Goal: Task Accomplishment & Management: Complete application form

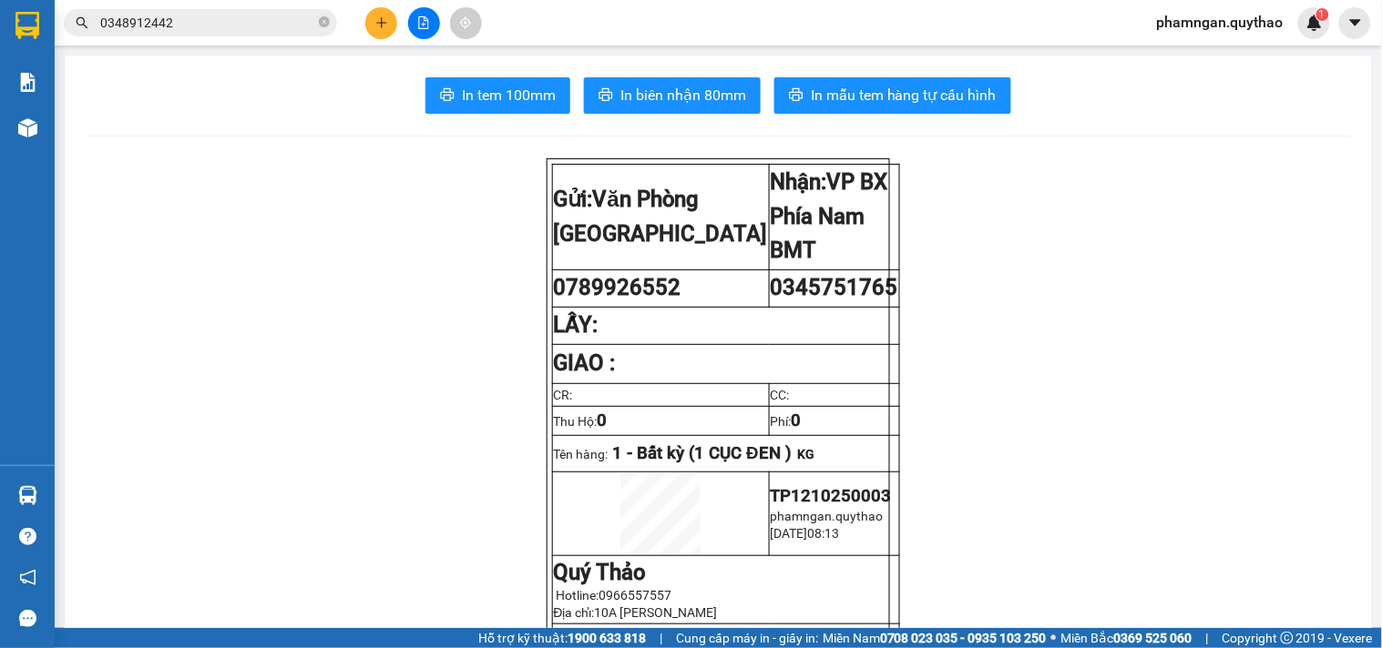
click at [397, 14] on div at bounding box center [423, 23] width 137 height 32
click at [370, 21] on button at bounding box center [381, 23] width 32 height 32
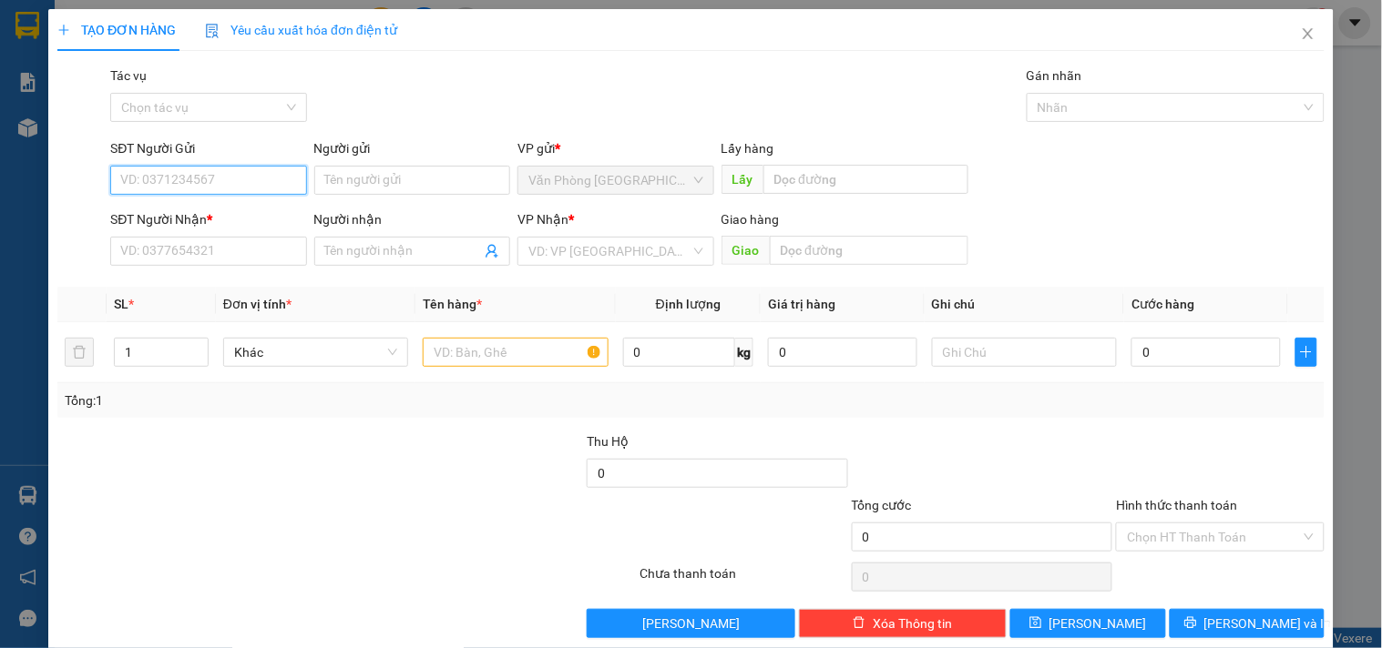
click at [271, 177] on input "SĐT Người Gửi" at bounding box center [208, 180] width 196 height 29
type input "0989705652"
click at [226, 215] on div "0989705652" at bounding box center [206, 217] width 172 height 20
type input "0948576926"
type input "KM 16"
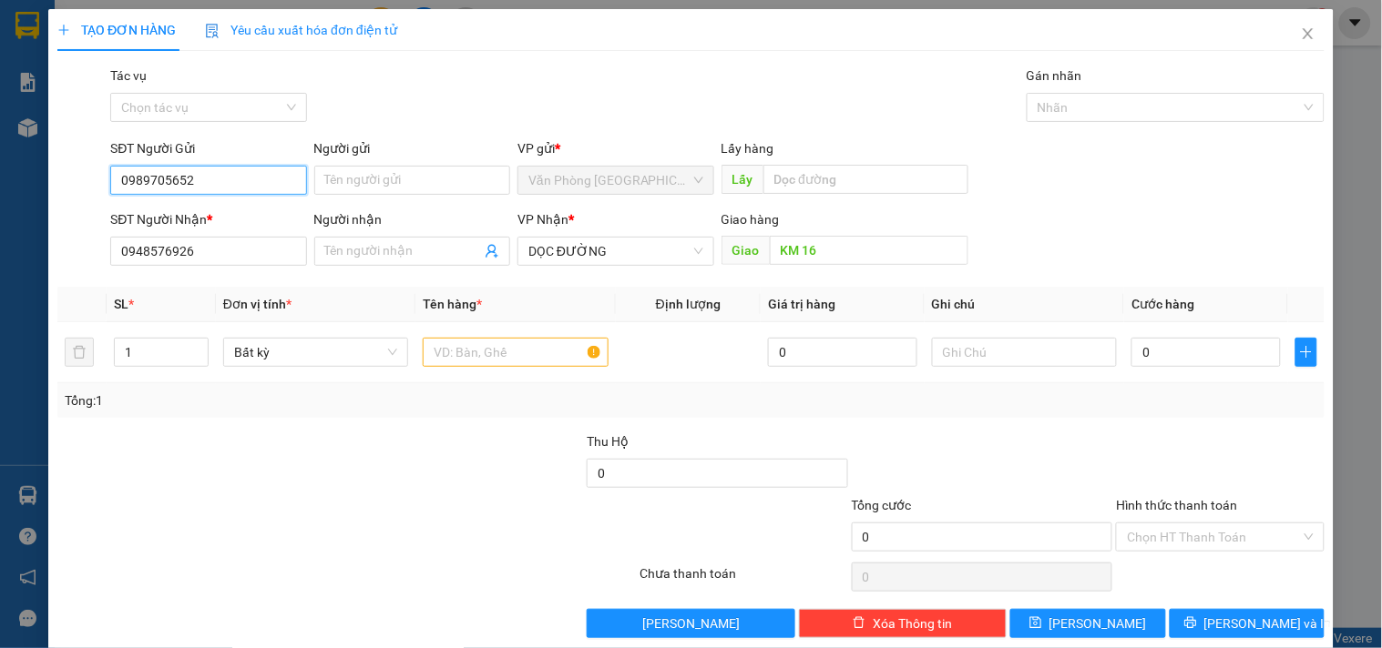
drag, startPoint x: 230, startPoint y: 188, endPoint x: 0, endPoint y: 193, distance: 229.6
click at [0, 193] on div "TẠO ĐƠN HÀNG Yêu cầu xuất hóa đơn điện tử Transit Pickup Surcharge Ids Transit …" at bounding box center [691, 324] width 1382 height 648
type input "0989705652"
click at [494, 340] on input "text" at bounding box center [515, 352] width 185 height 29
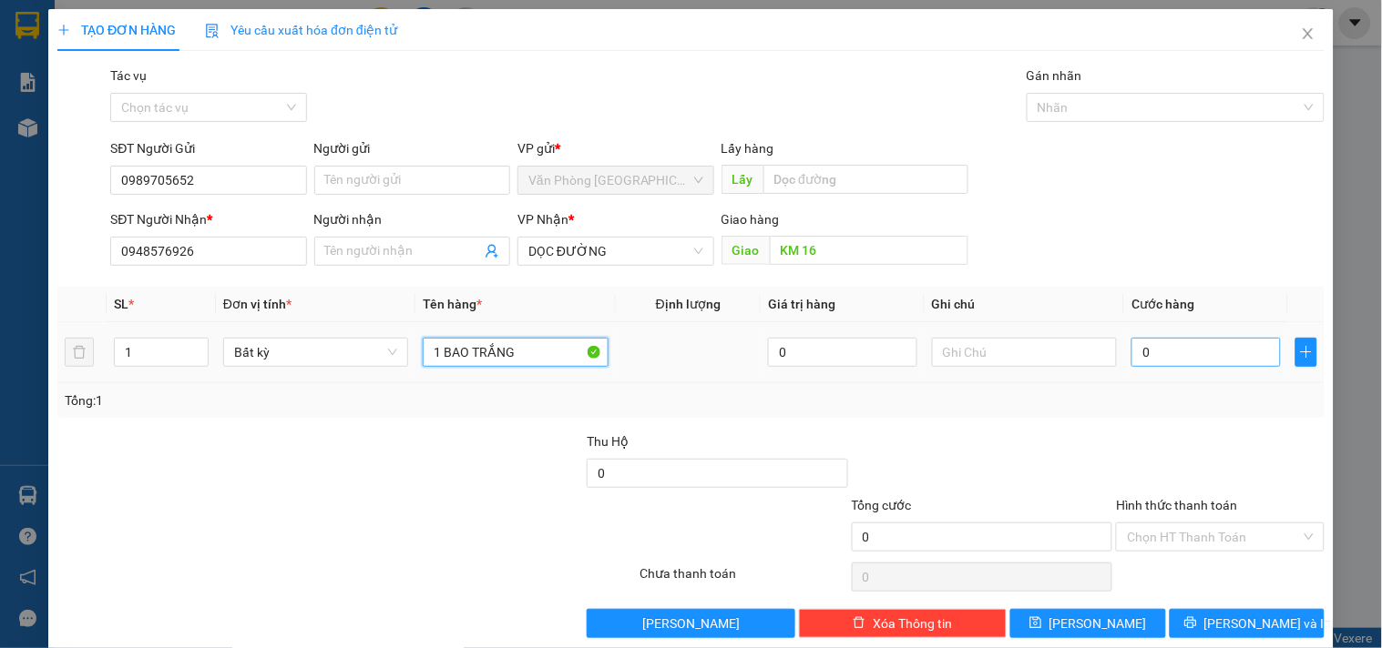
type input "1 BAO TRẮNG"
click at [1212, 357] on input "0" at bounding box center [1205, 352] width 149 height 29
type input "7"
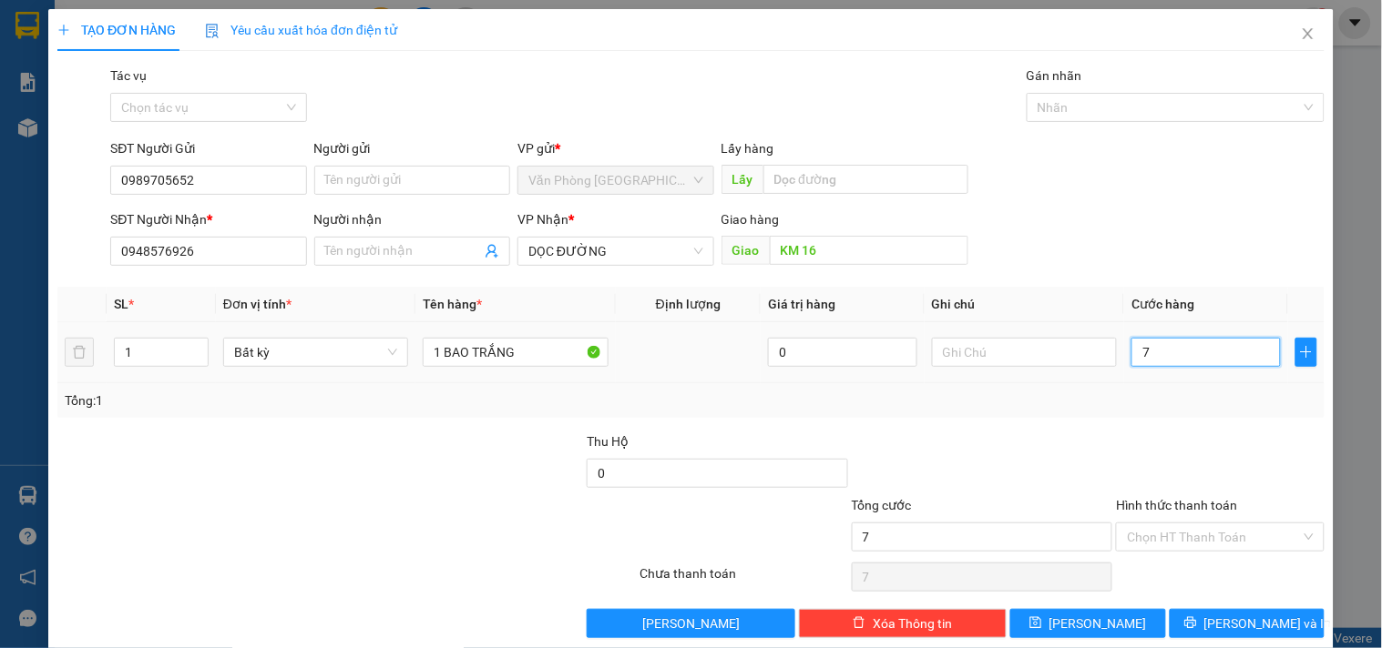
type input "70"
type input "70.000"
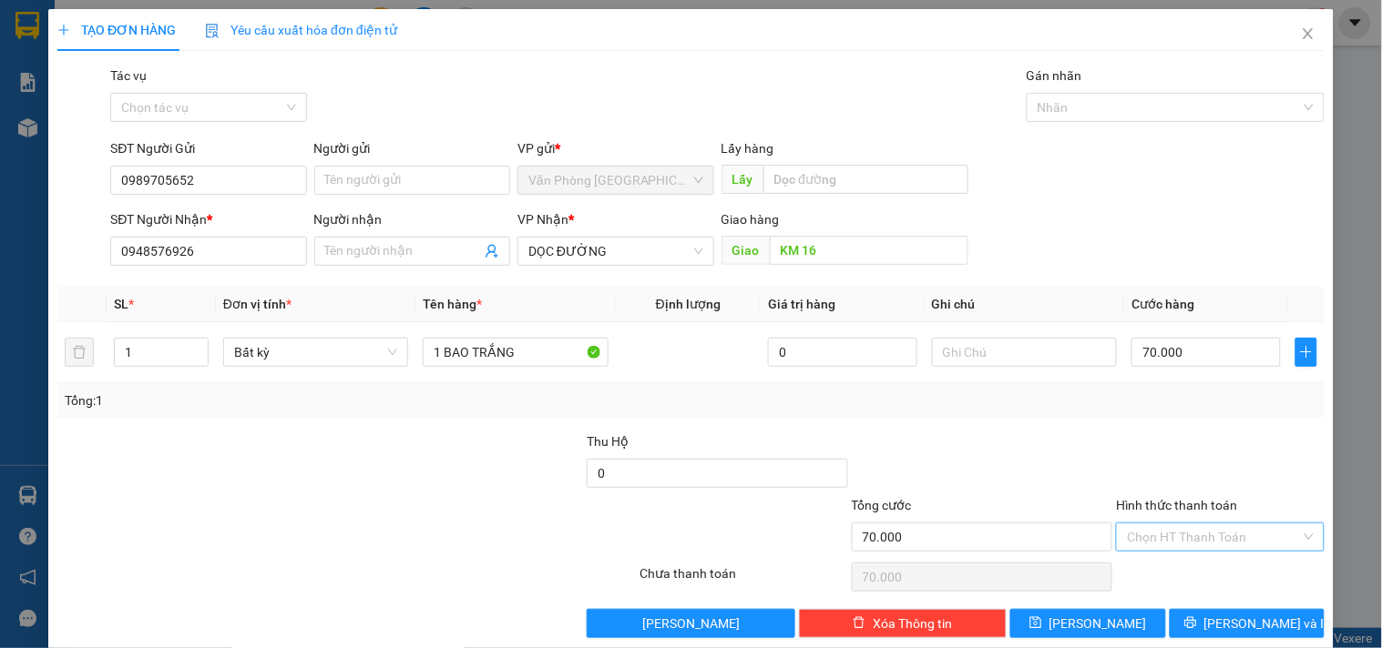
click at [1270, 541] on input "Hình thức thanh toán" at bounding box center [1213, 537] width 173 height 27
click at [1178, 442] on div "Tại văn phòng" at bounding box center [1209, 443] width 184 height 20
type input "0"
click at [1227, 621] on span "[PERSON_NAME] và In" at bounding box center [1268, 624] width 128 height 20
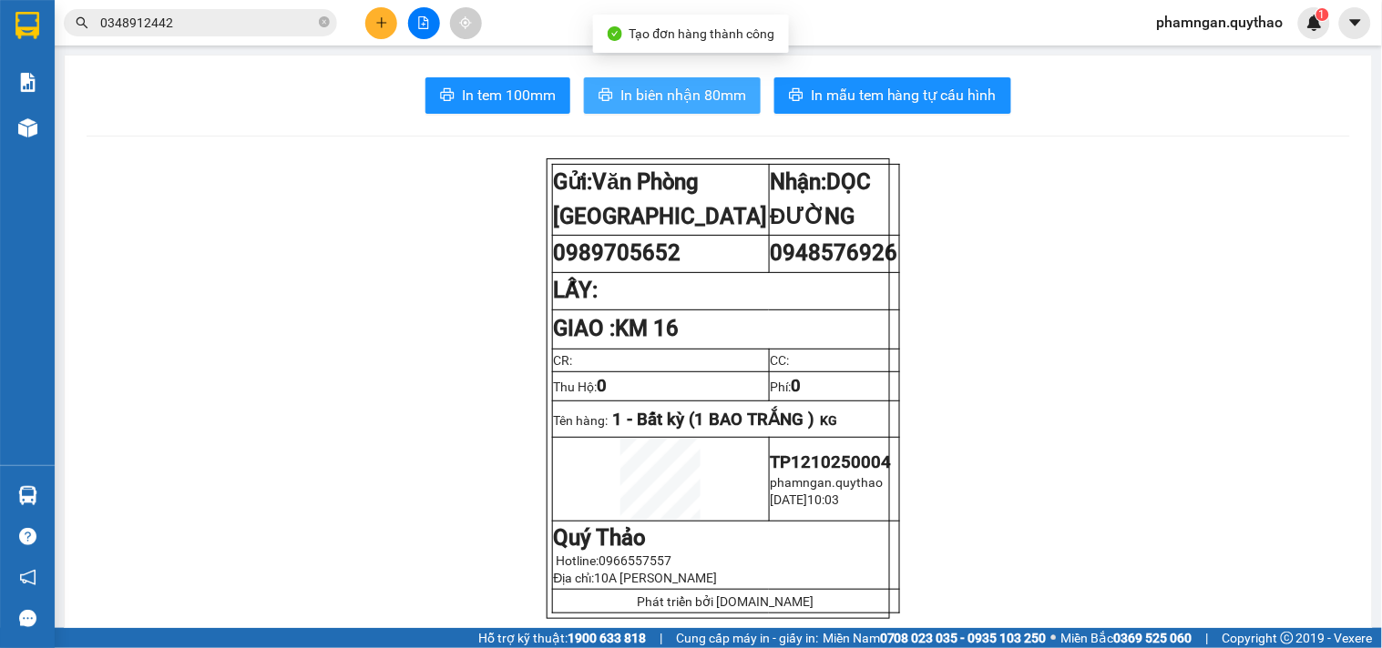
click at [697, 109] on button "In biên nhận 80mm" at bounding box center [672, 95] width 177 height 36
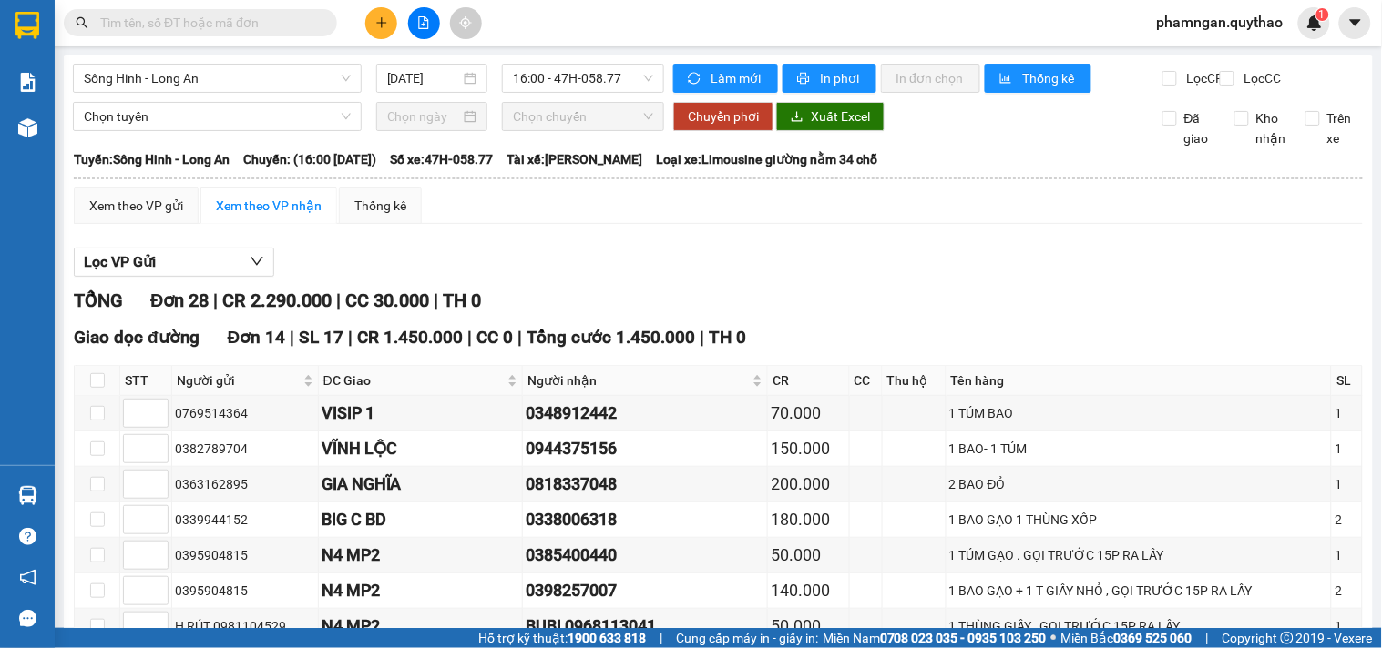
click at [314, 5] on div "Kết quả tìm kiếm ( 0 ) Bộ lọc No Data phamngan.quythao 1" at bounding box center [691, 23] width 1382 height 46
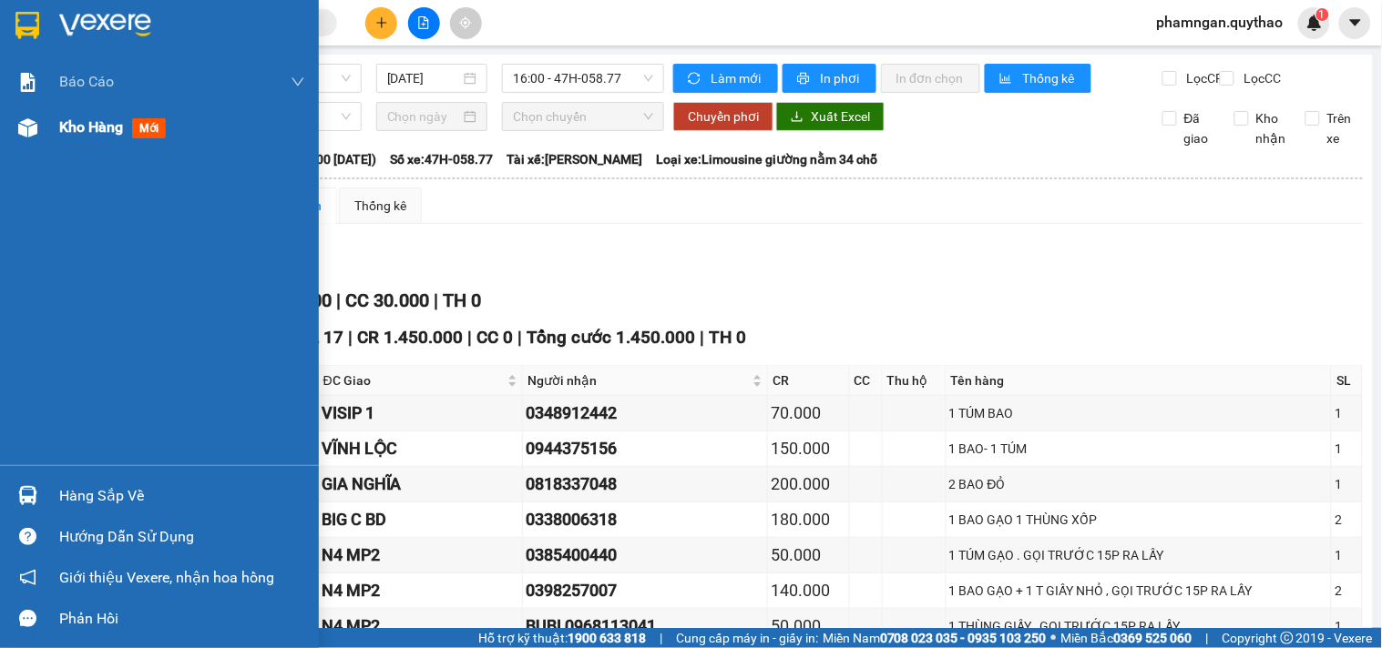
click at [76, 118] on span "Kho hàng" at bounding box center [91, 126] width 64 height 17
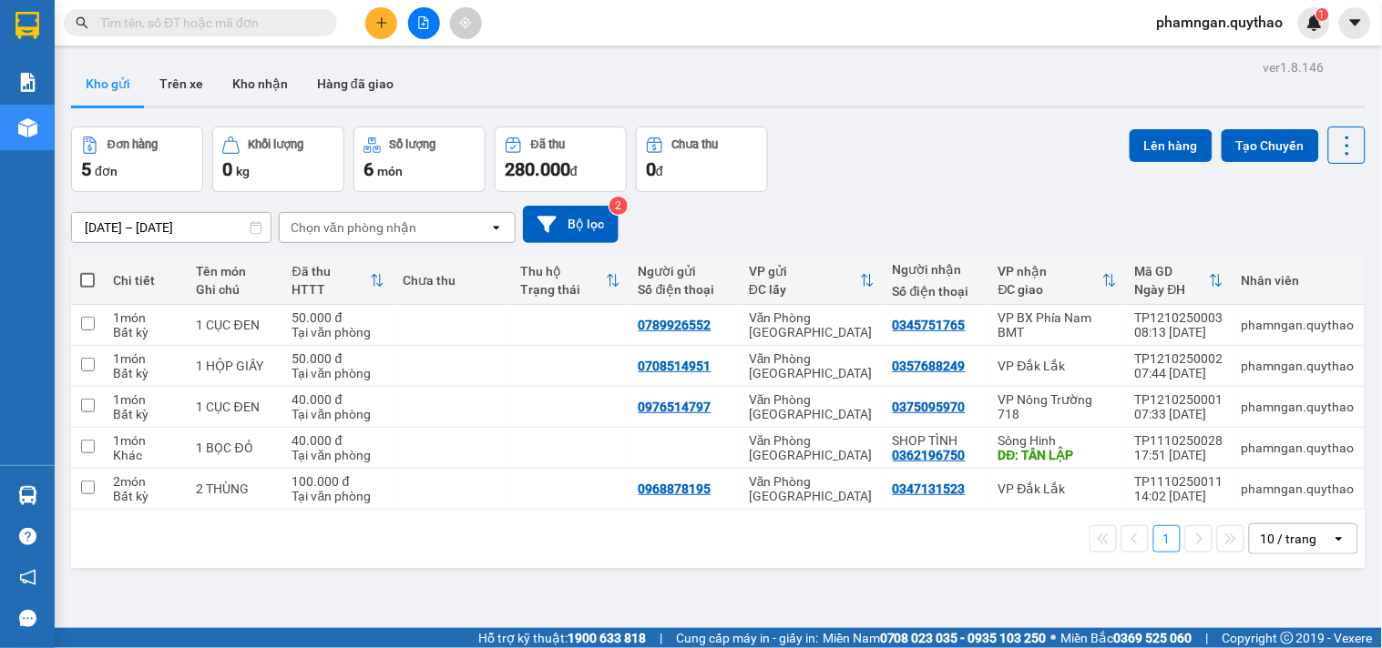
click at [243, 19] on input "text" at bounding box center [207, 23] width 215 height 20
paste input "0989705652"
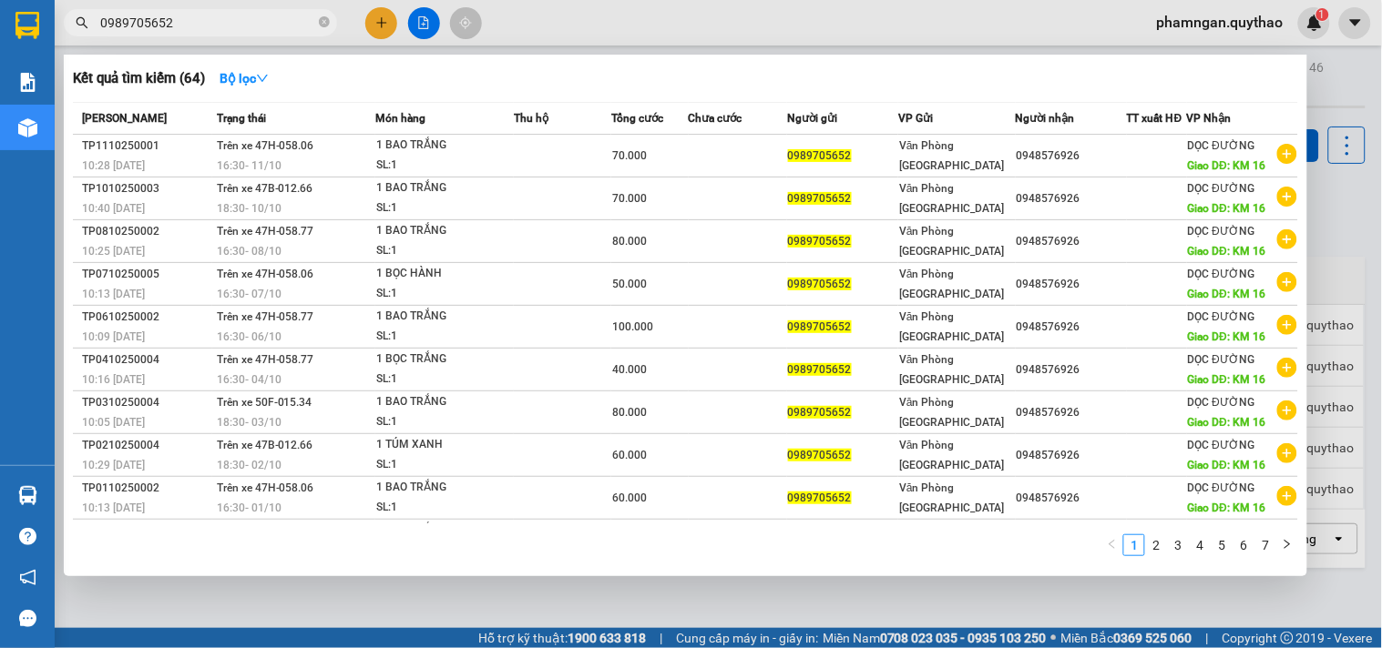
type input "0989705652"
click at [894, 24] on div at bounding box center [691, 324] width 1382 height 648
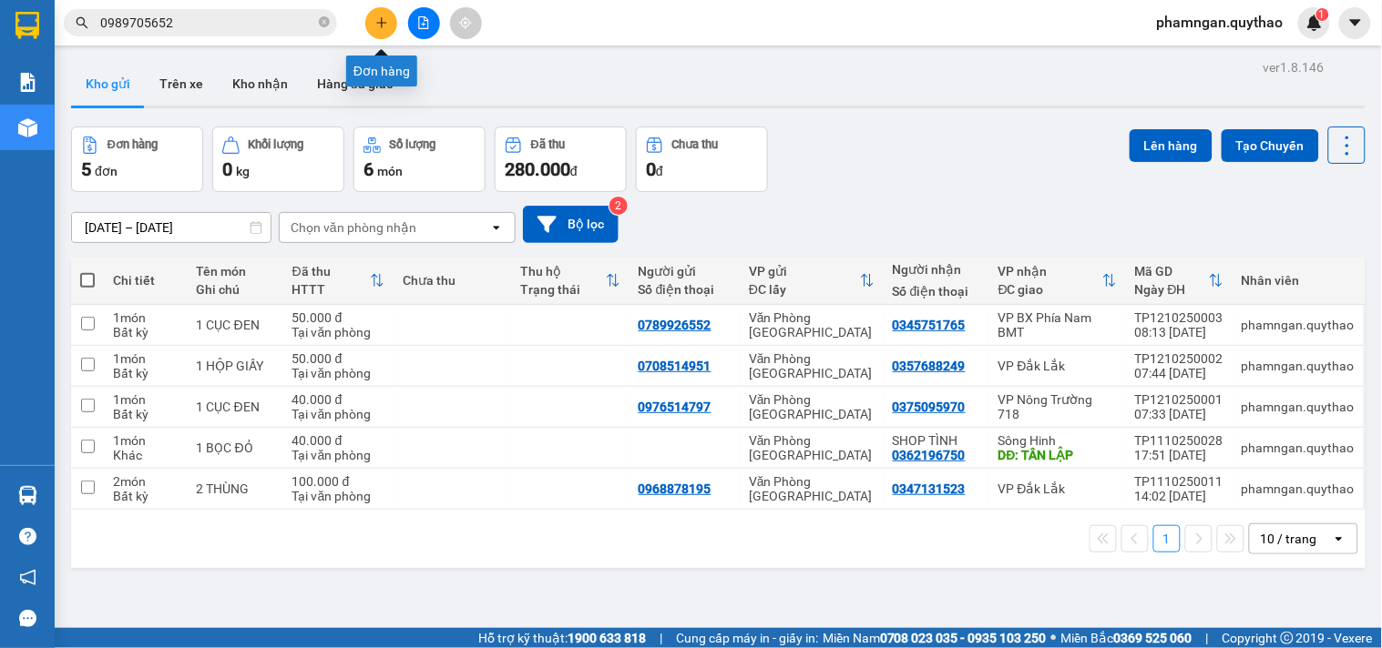
click at [378, 28] on icon "plus" at bounding box center [381, 22] width 13 height 13
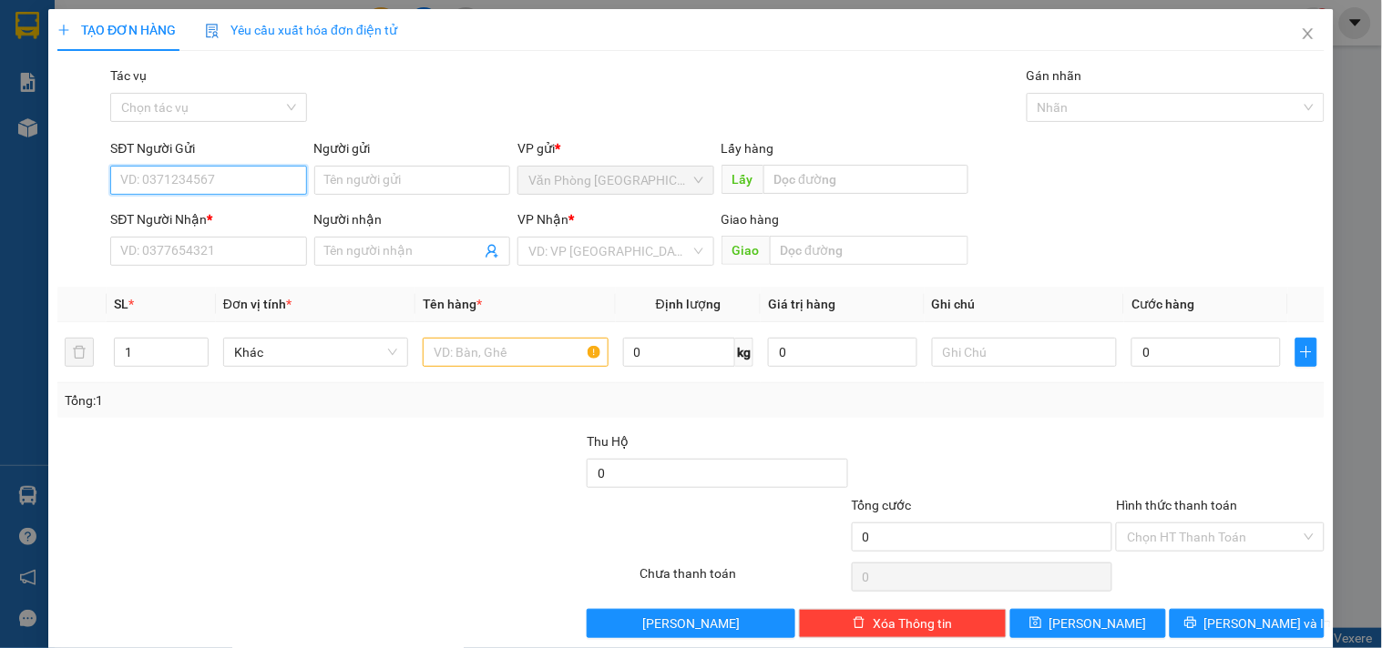
click at [253, 179] on input "SĐT Người Gửi" at bounding box center [208, 180] width 196 height 29
type input "0924600465"
drag, startPoint x: 219, startPoint y: 220, endPoint x: 207, endPoint y: 220, distance: 11.9
click at [219, 220] on div "0924600465" at bounding box center [206, 217] width 172 height 20
type input "0964423881"
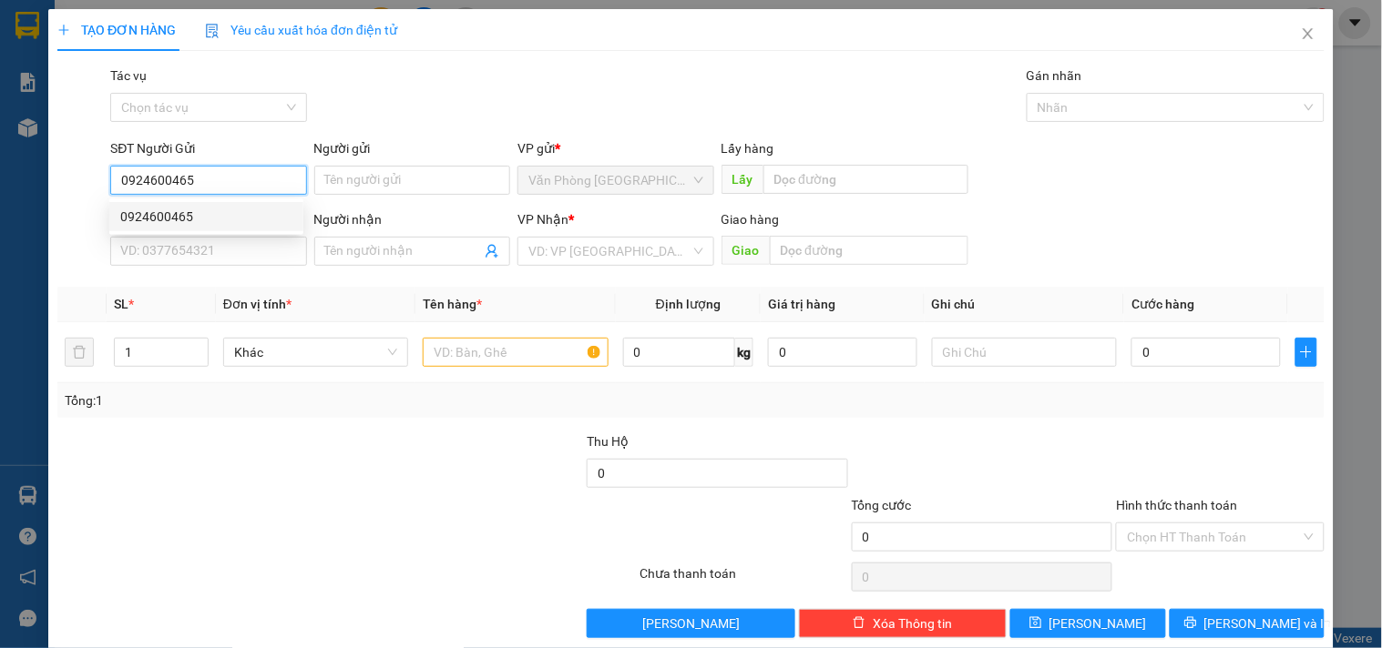
type input "N3 TRỊ VỸ"
type input "0924600465"
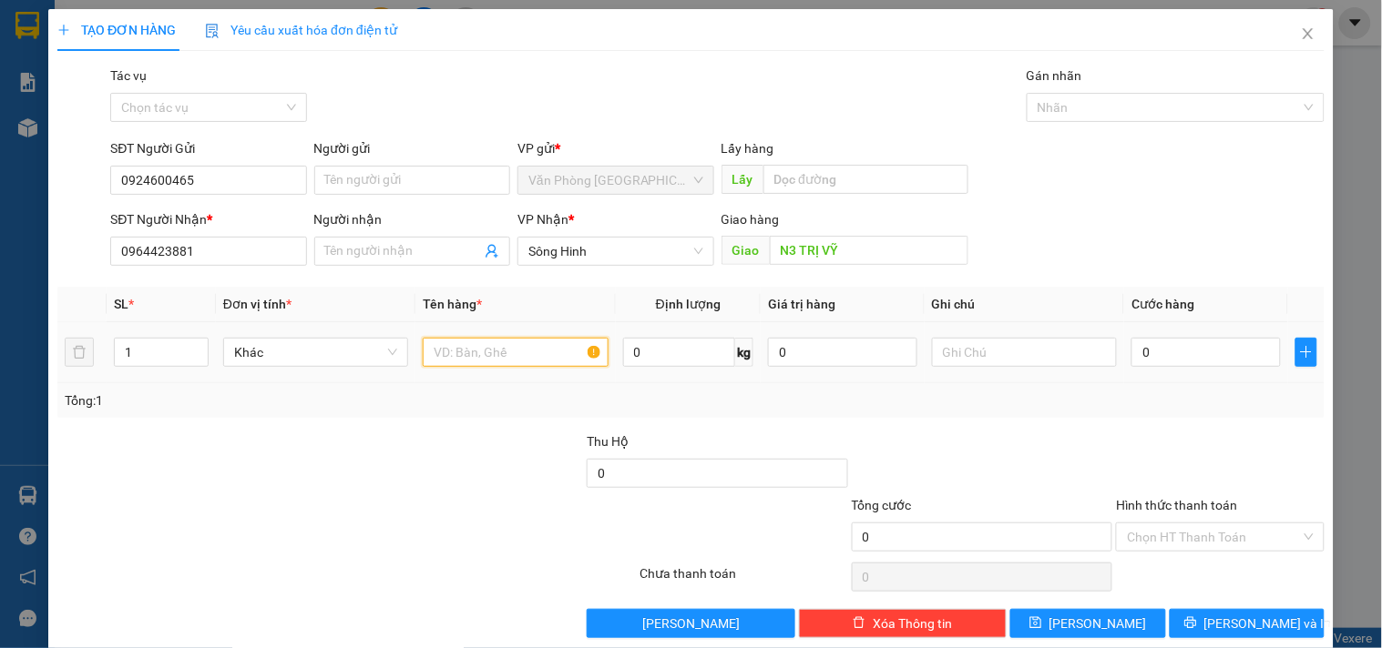
click at [476, 360] on input "text" at bounding box center [515, 352] width 185 height 29
type input "1 THÙNG GIẤY NHỎ"
click at [1155, 351] on input "0" at bounding box center [1205, 352] width 149 height 29
type input "5"
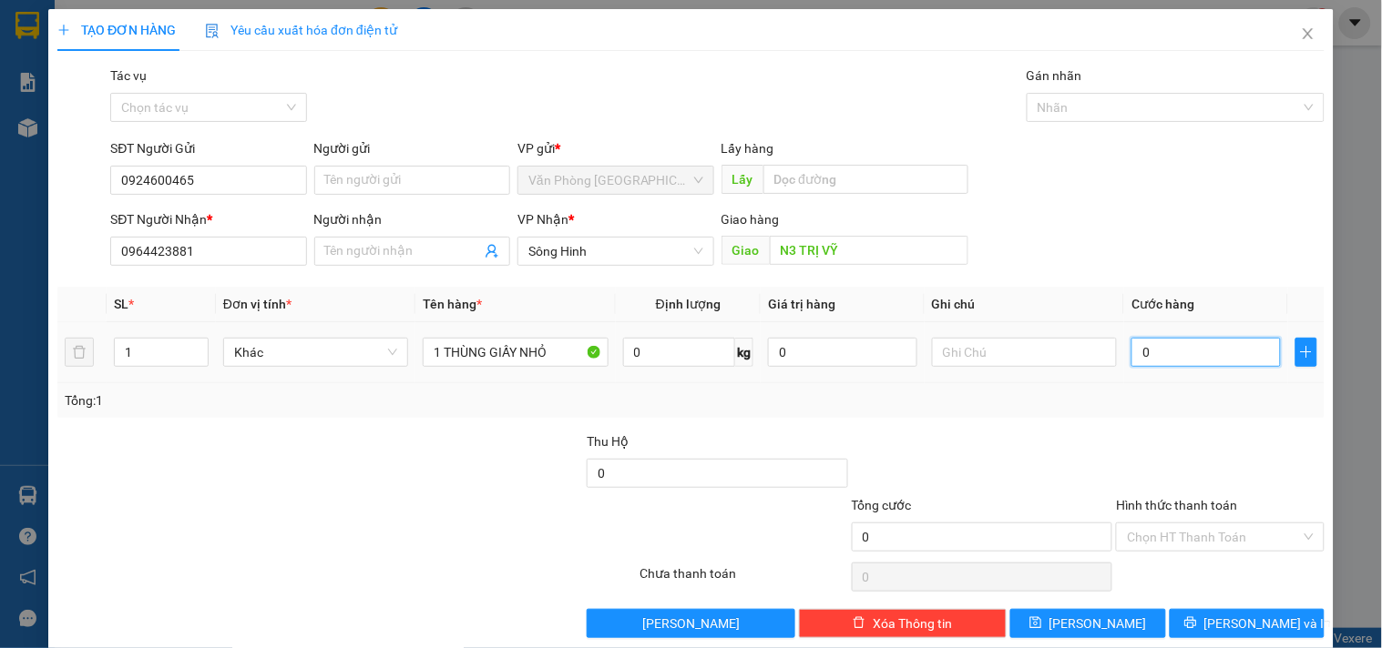
type input "5"
type input "50"
type input "50.000"
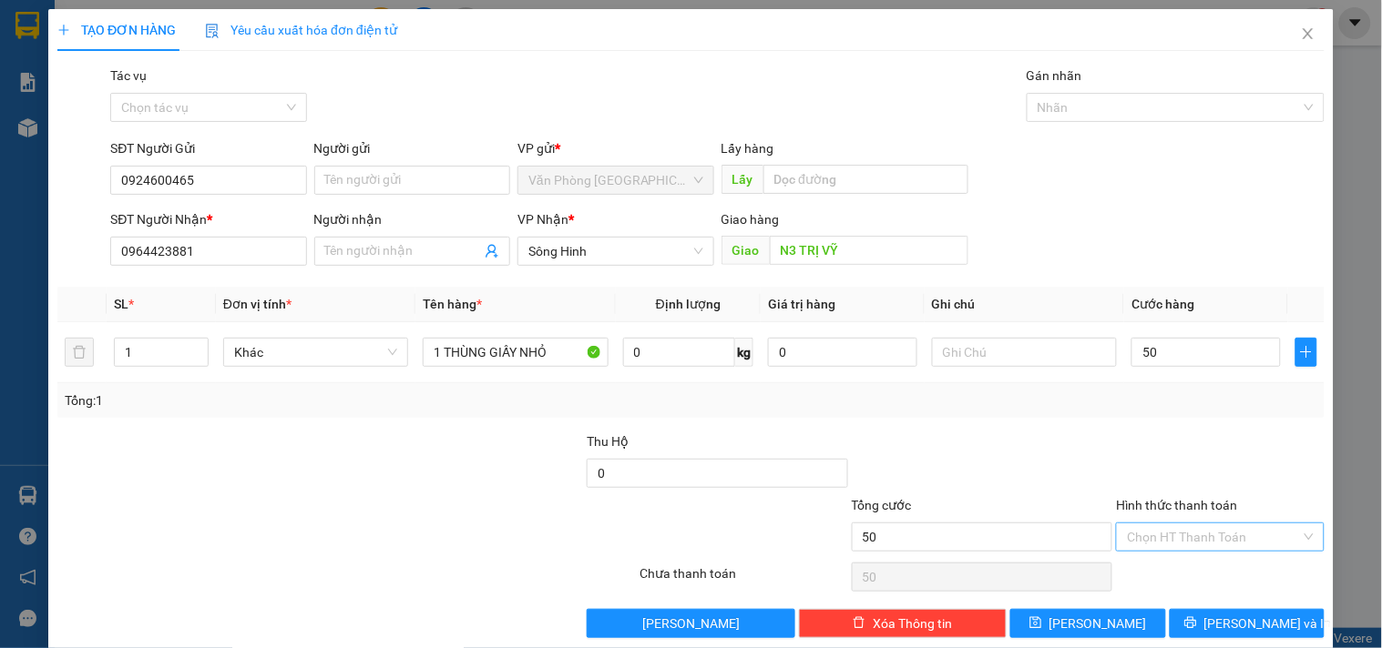
type input "50.000"
click at [1170, 544] on input "Hình thức thanh toán" at bounding box center [1213, 537] width 173 height 27
click at [1171, 435] on div "Tại văn phòng" at bounding box center [1209, 443] width 184 height 20
type input "0"
click at [1223, 628] on span "[PERSON_NAME] và In" at bounding box center [1268, 624] width 128 height 20
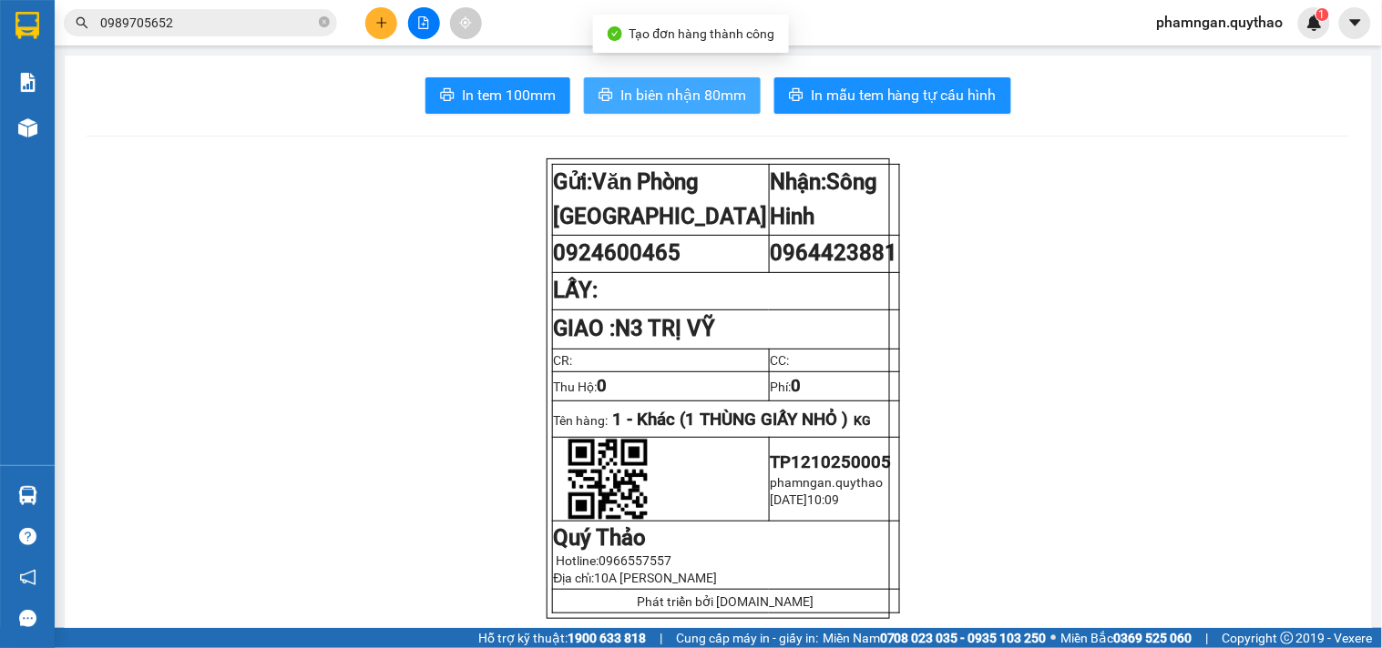
click at [638, 106] on span "In biên nhận 80mm" at bounding box center [683, 95] width 126 height 23
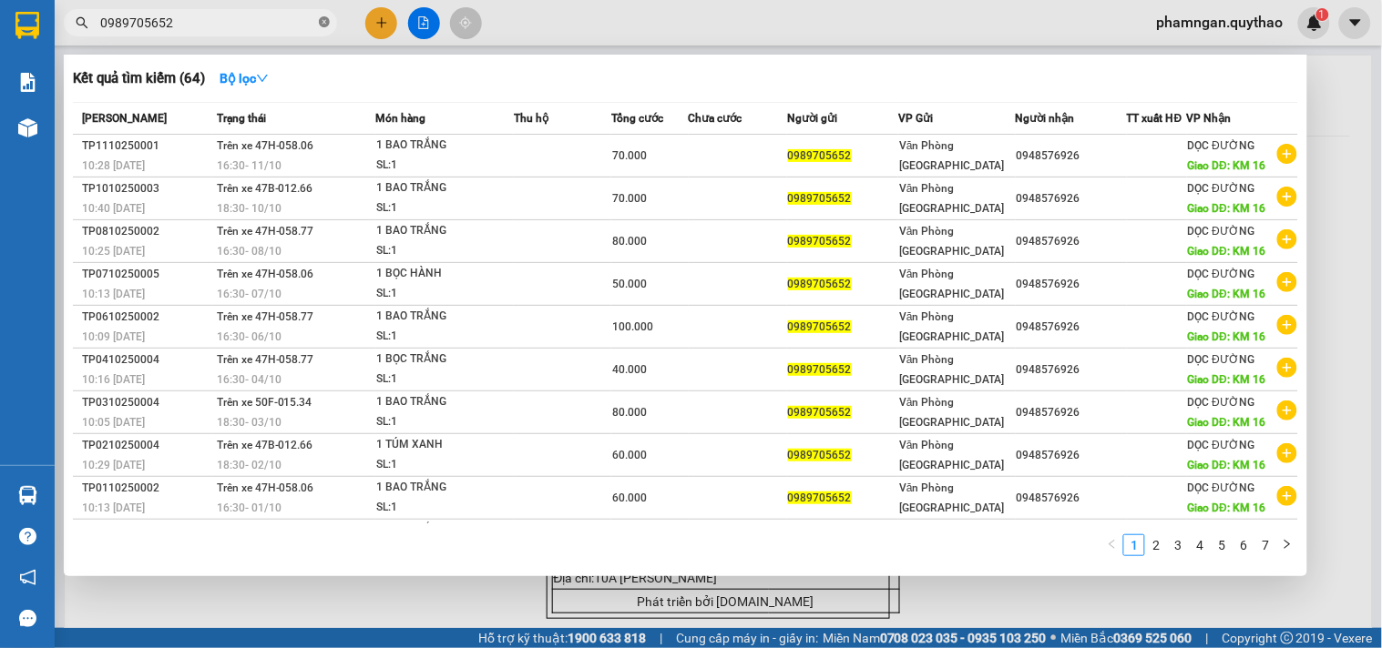
drag, startPoint x: 324, startPoint y: 22, endPoint x: 292, endPoint y: 29, distance: 32.7
click at [324, 23] on icon "close-circle" at bounding box center [324, 21] width 11 height 11
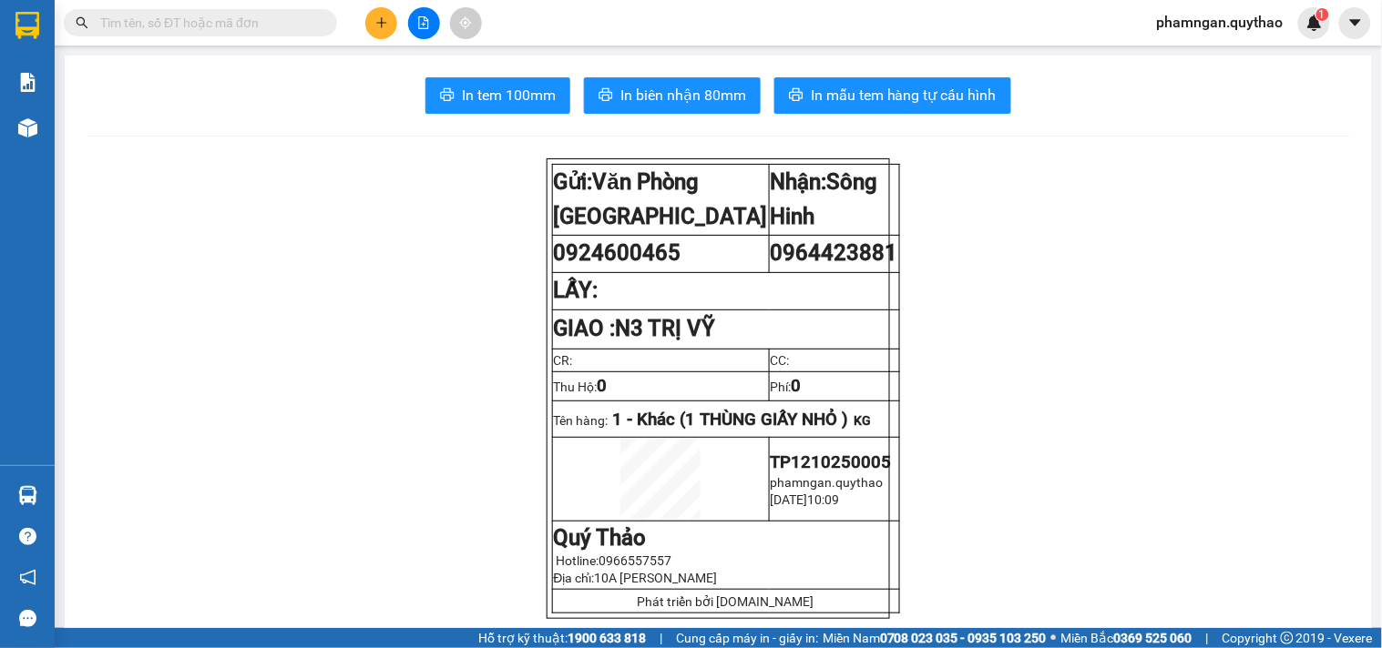
click at [292, 29] on input "text" at bounding box center [207, 23] width 215 height 20
paste input "0901387064"
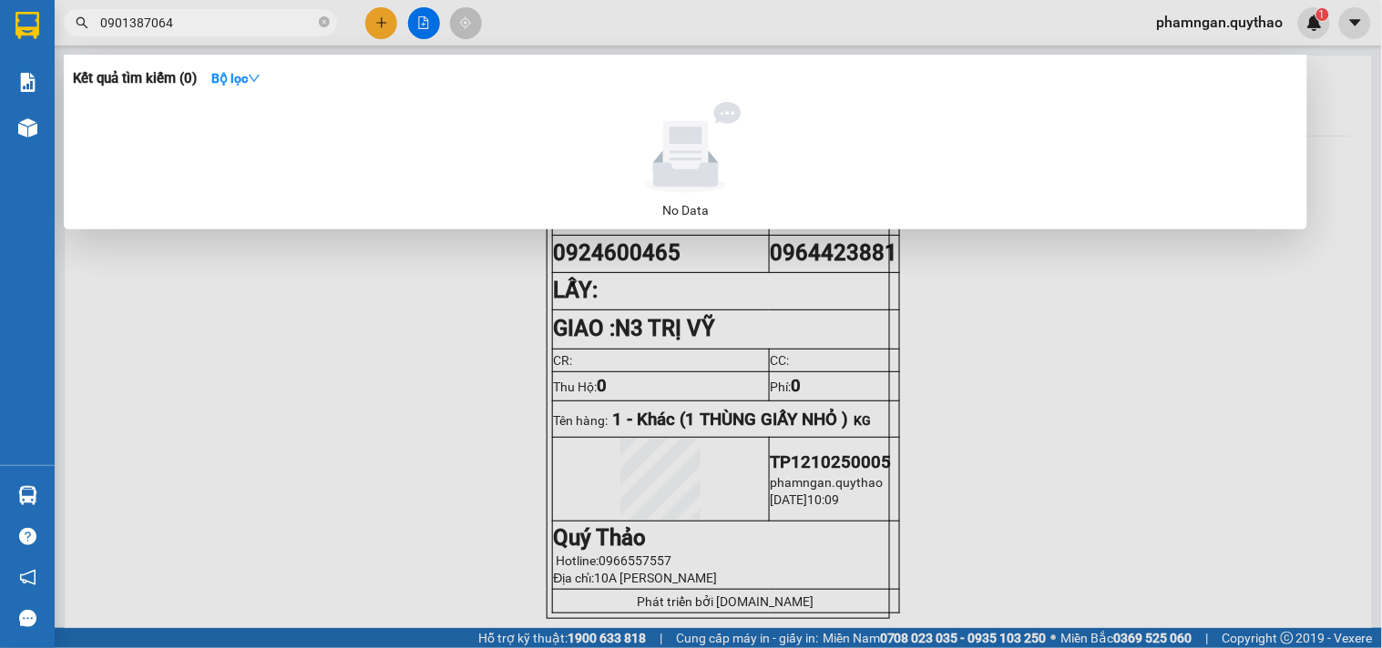
type input "0901387064"
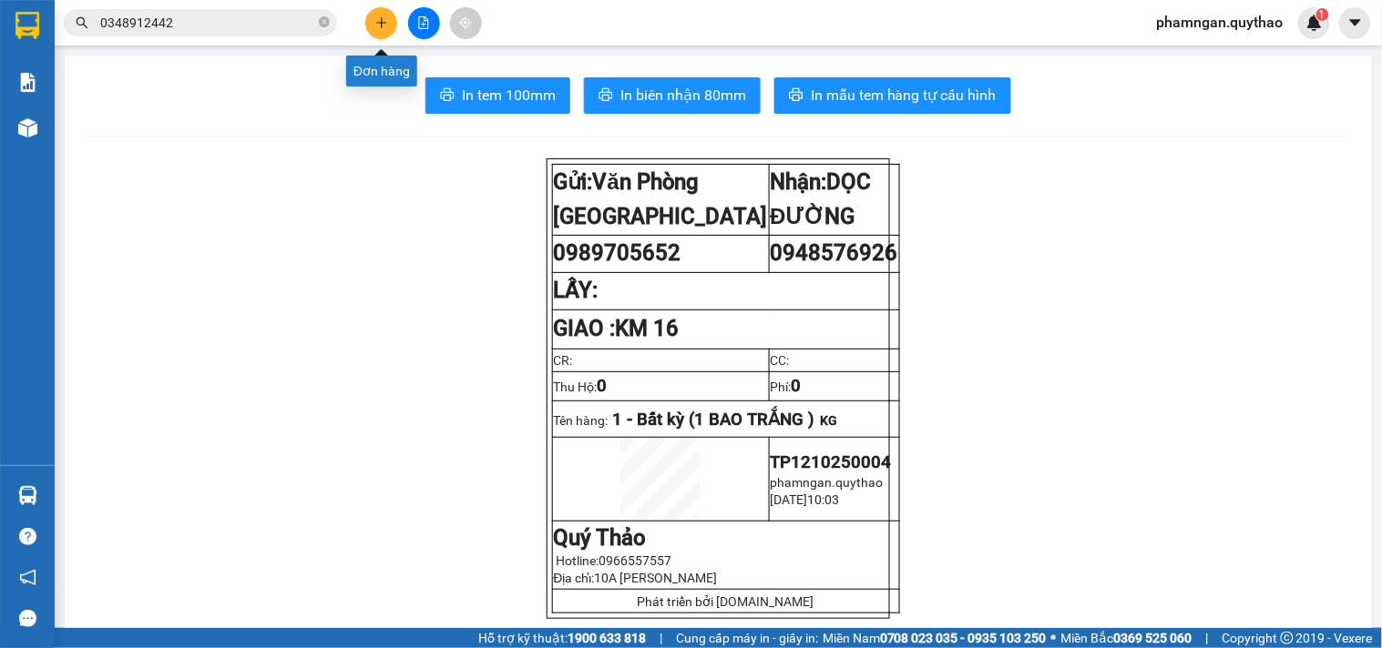
click at [383, 19] on icon "plus" at bounding box center [381, 22] width 13 height 13
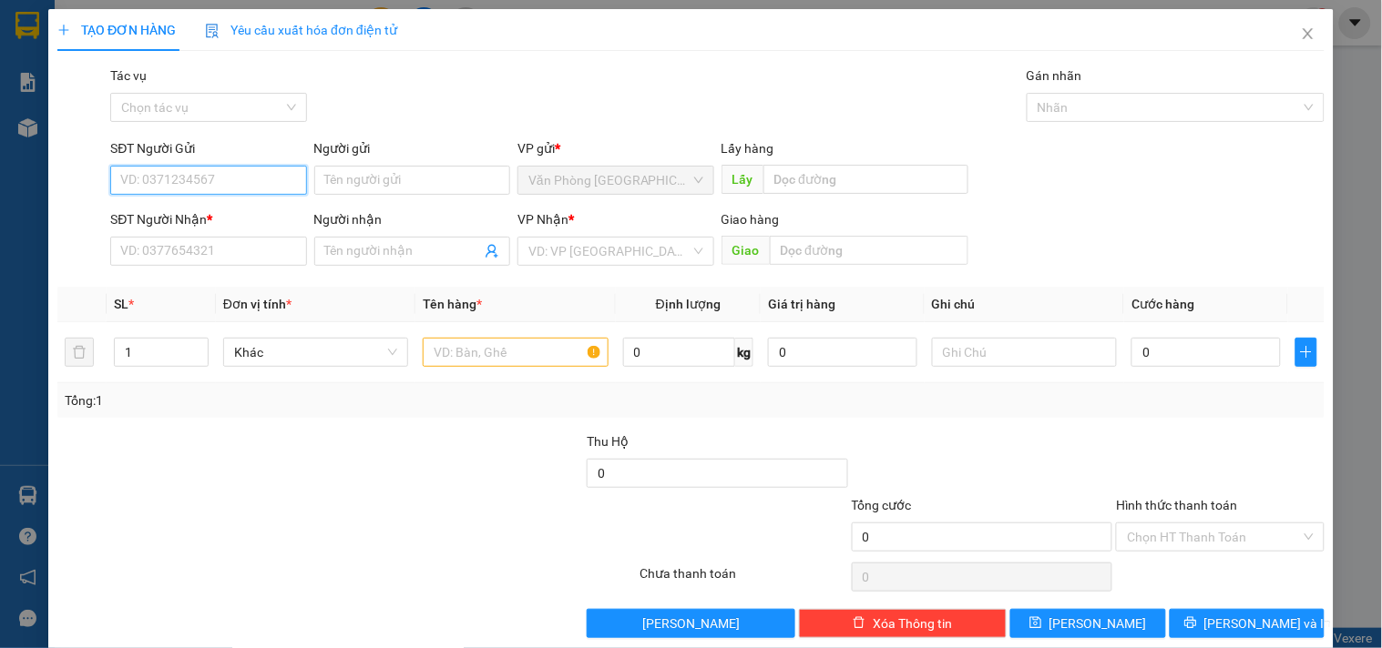
click at [269, 176] on input "SĐT Người Gửi" at bounding box center [208, 180] width 196 height 29
type input "0943479747"
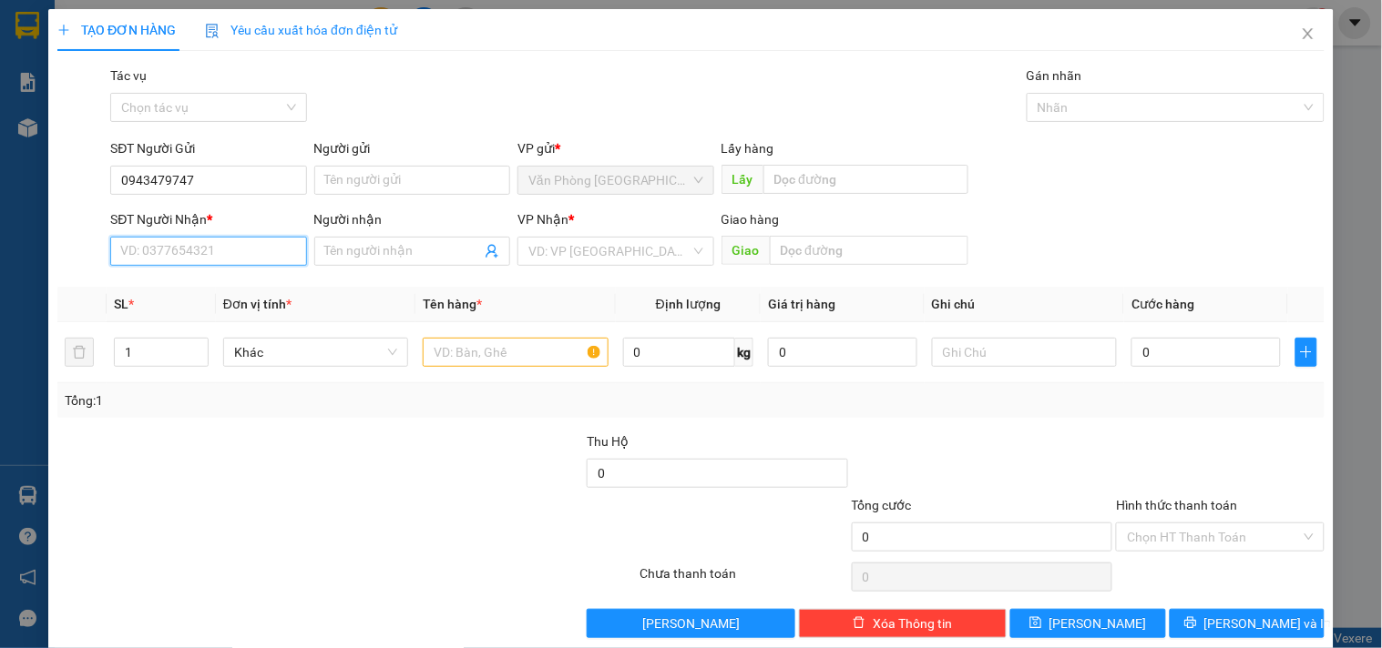
click at [215, 246] on input "SĐT Người Nhận *" at bounding box center [208, 251] width 196 height 29
type input "0901387064"
click at [647, 250] on input "search" at bounding box center [608, 251] width 161 height 27
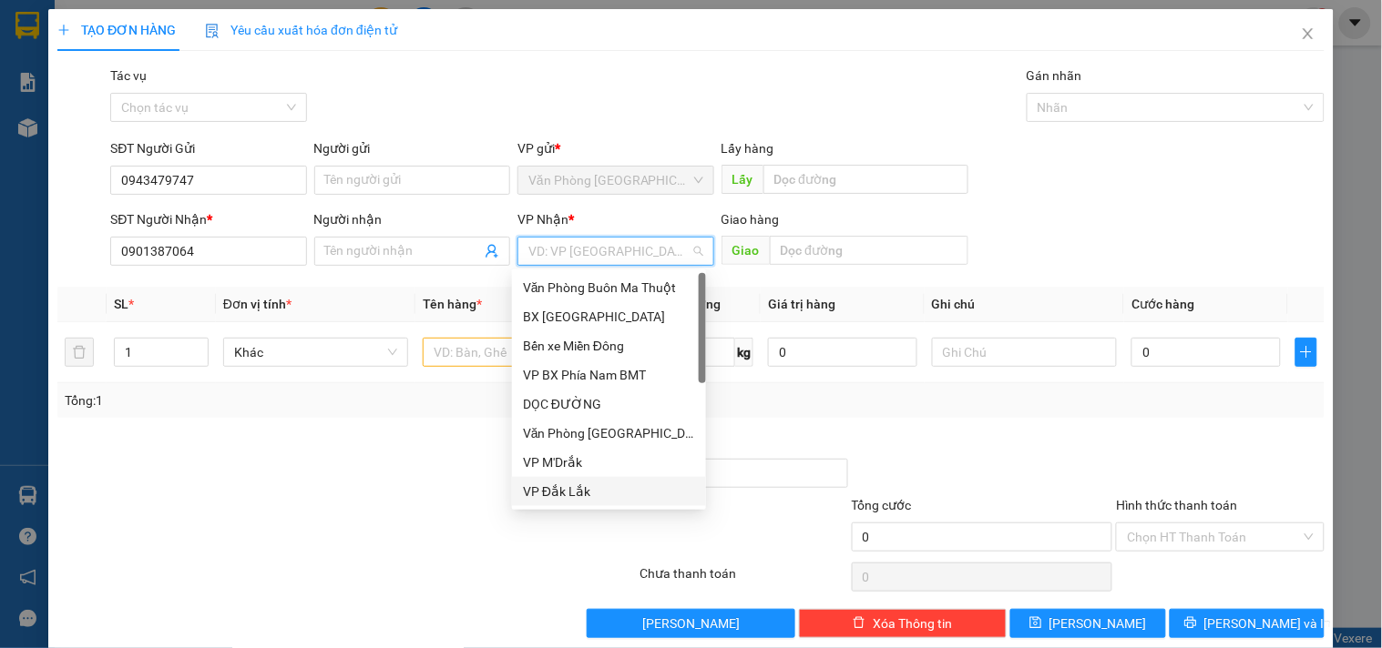
click at [586, 494] on div "VP Đắk Lắk" at bounding box center [609, 492] width 172 height 20
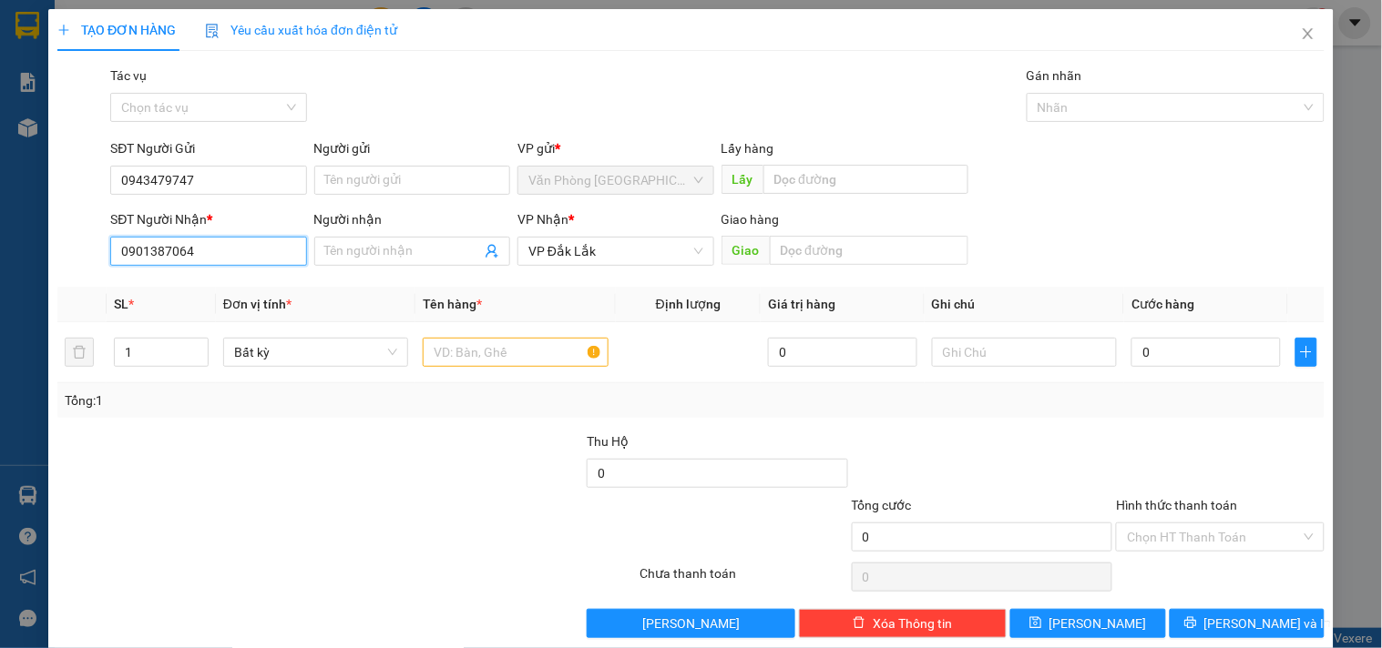
drag, startPoint x: 204, startPoint y: 256, endPoint x: 0, endPoint y: 259, distance: 204.0
click at [0, 259] on div "TẠO ĐƠN HÀNG Yêu cầu xuất hóa đơn điện tử Transit Pickup Surcharge Ids Transit …" at bounding box center [691, 324] width 1382 height 648
click at [561, 366] on input "text" at bounding box center [515, 352] width 185 height 29
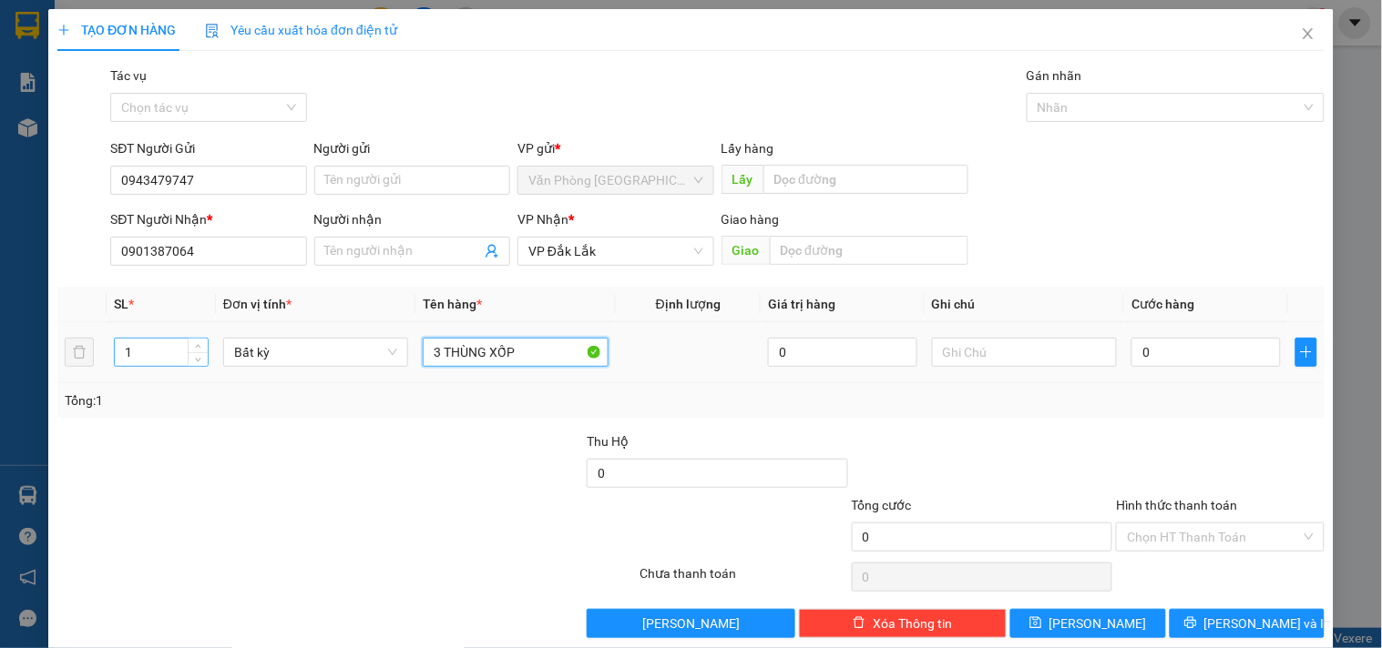
type input "3 THÙNG XỐP"
click at [169, 358] on input "1" at bounding box center [161, 352] width 93 height 27
type input "3"
drag, startPoint x: 523, startPoint y: 337, endPoint x: 523, endPoint y: 349, distance: 11.8
click at [523, 339] on div "3 THÙNG XỐP" at bounding box center [515, 352] width 185 height 36
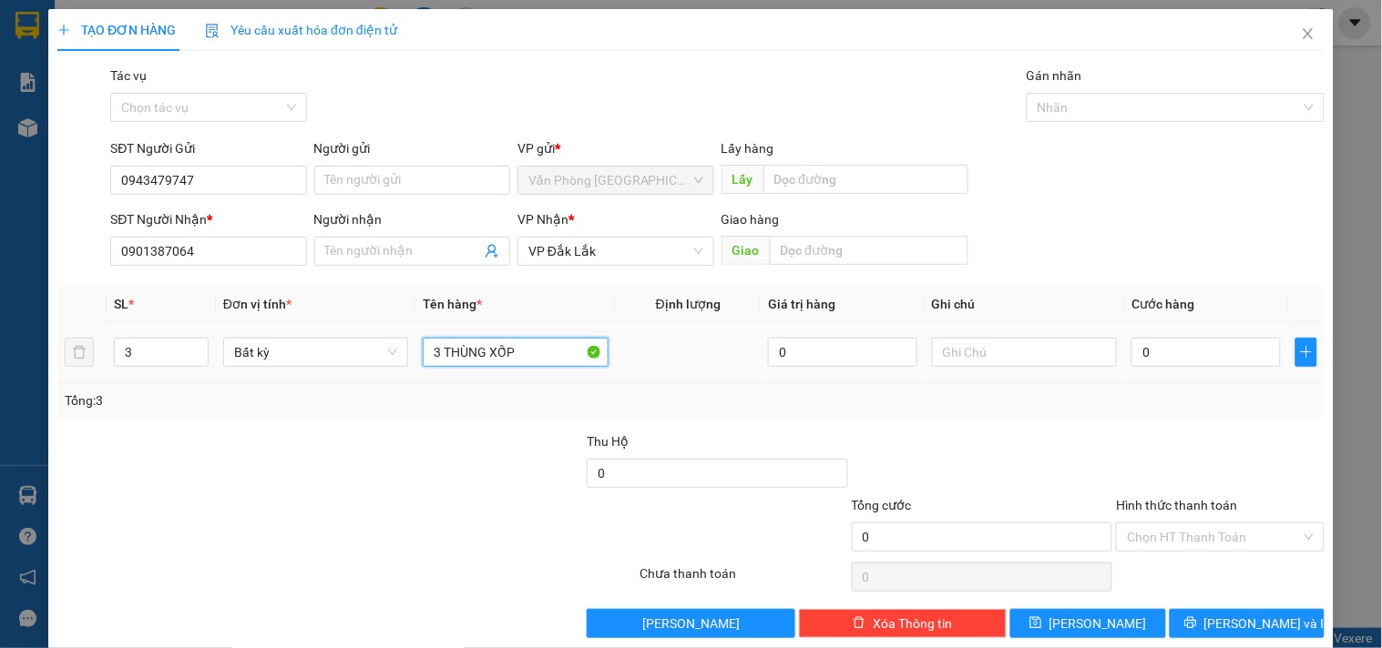
click at [523, 349] on input "3 THÙNG XỐP" at bounding box center [515, 352] width 185 height 29
type input "3 THÙNG XỐP +1 KIỆN"
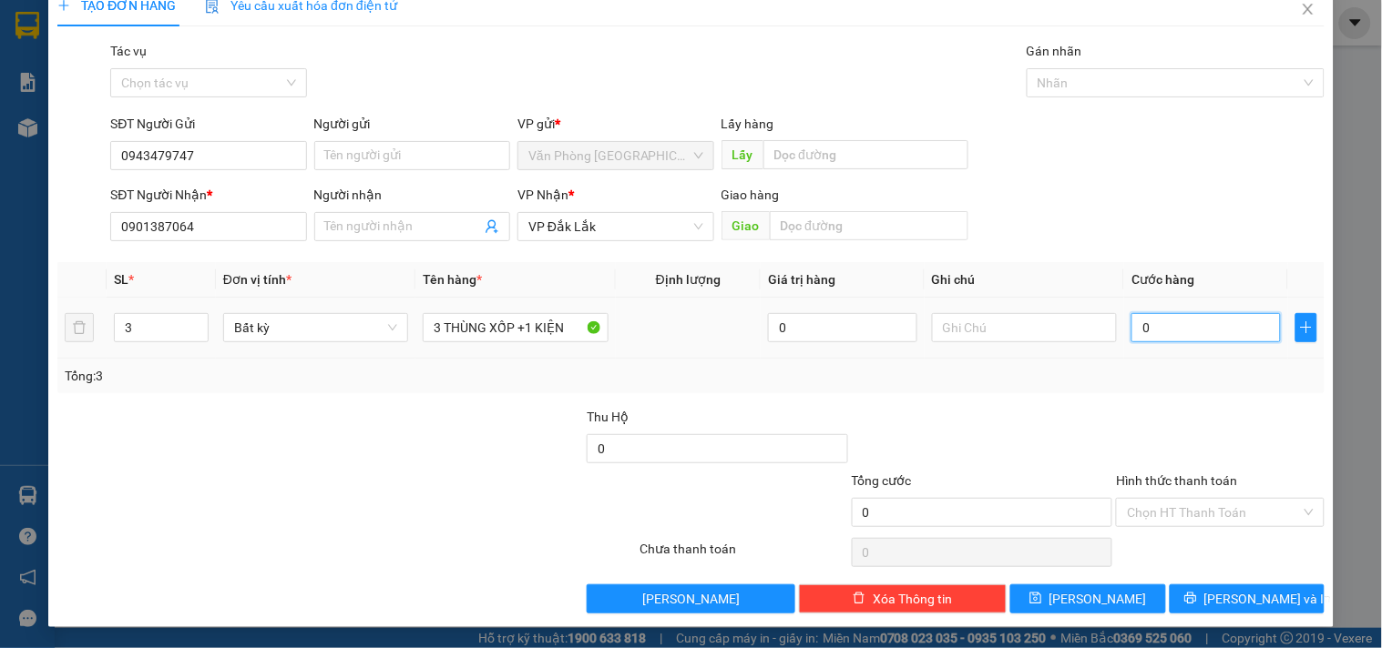
click at [1150, 337] on input "0" at bounding box center [1205, 327] width 149 height 29
type input "4"
type input "41"
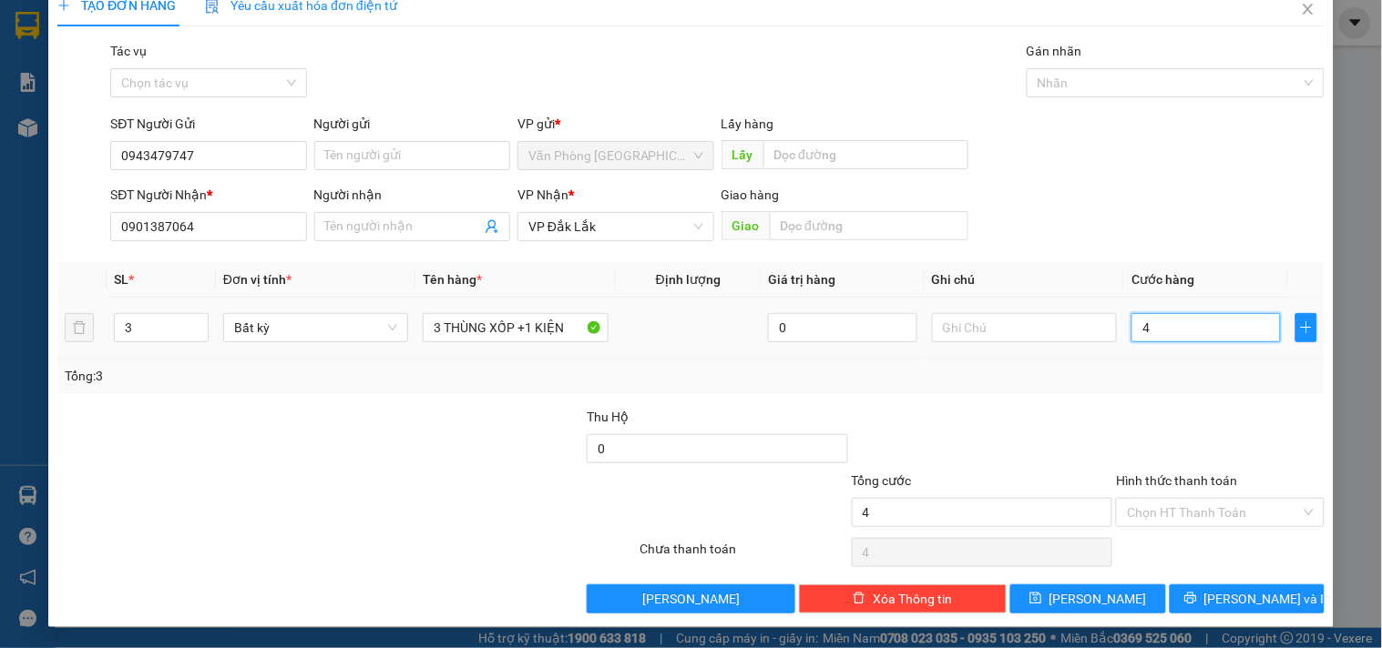
type input "41"
type input "410"
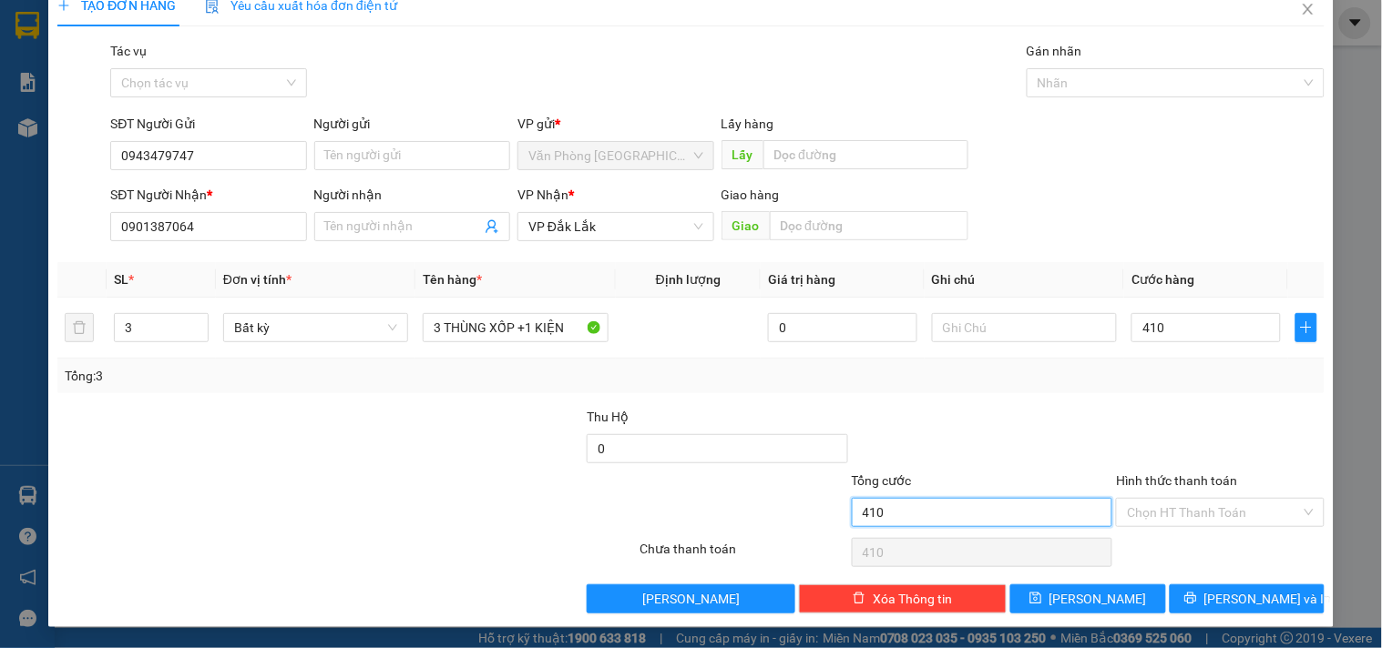
type input "410.000"
drag, startPoint x: 1049, startPoint y: 507, endPoint x: 1136, endPoint y: 511, distance: 86.6
click at [1059, 508] on input "410.000" at bounding box center [982, 512] width 261 height 29
click at [1136, 511] on input "Hình thức thanh toán" at bounding box center [1213, 512] width 173 height 27
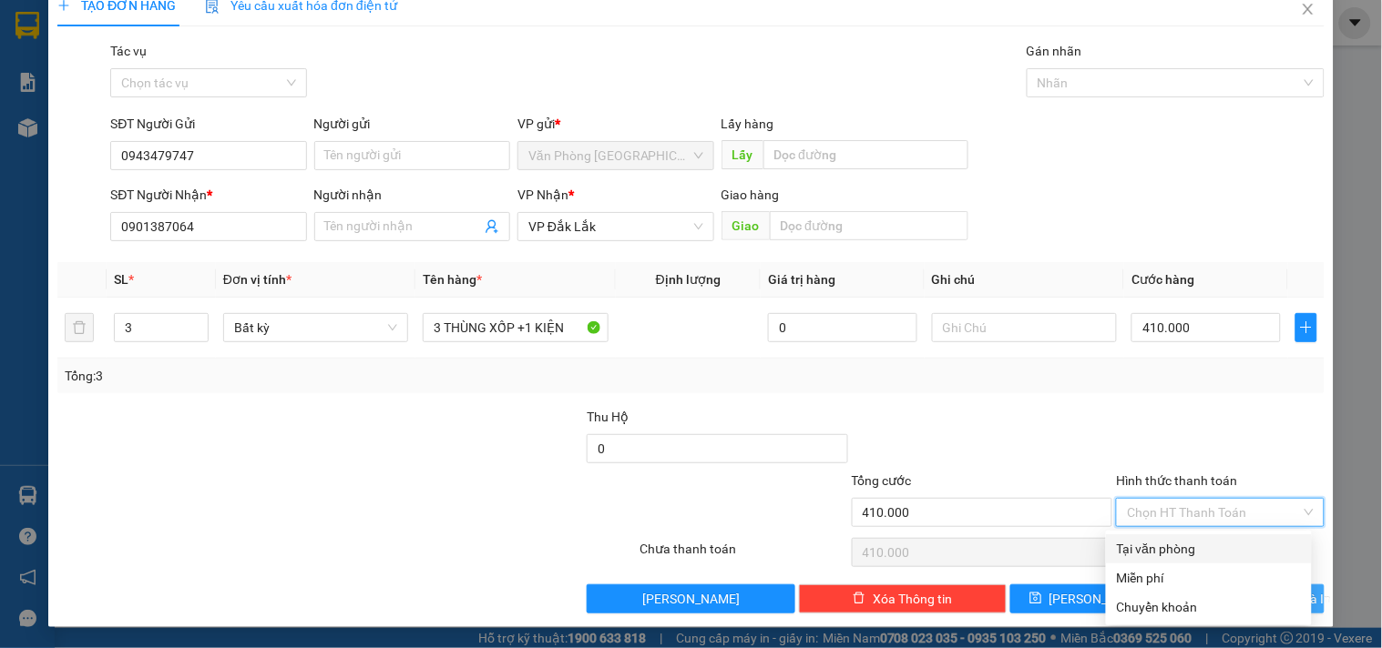
drag, startPoint x: 1172, startPoint y: 543, endPoint x: 1195, endPoint y: 586, distance: 48.5
click at [1175, 546] on div "Tại văn phòng" at bounding box center [1209, 549] width 184 height 20
type input "0"
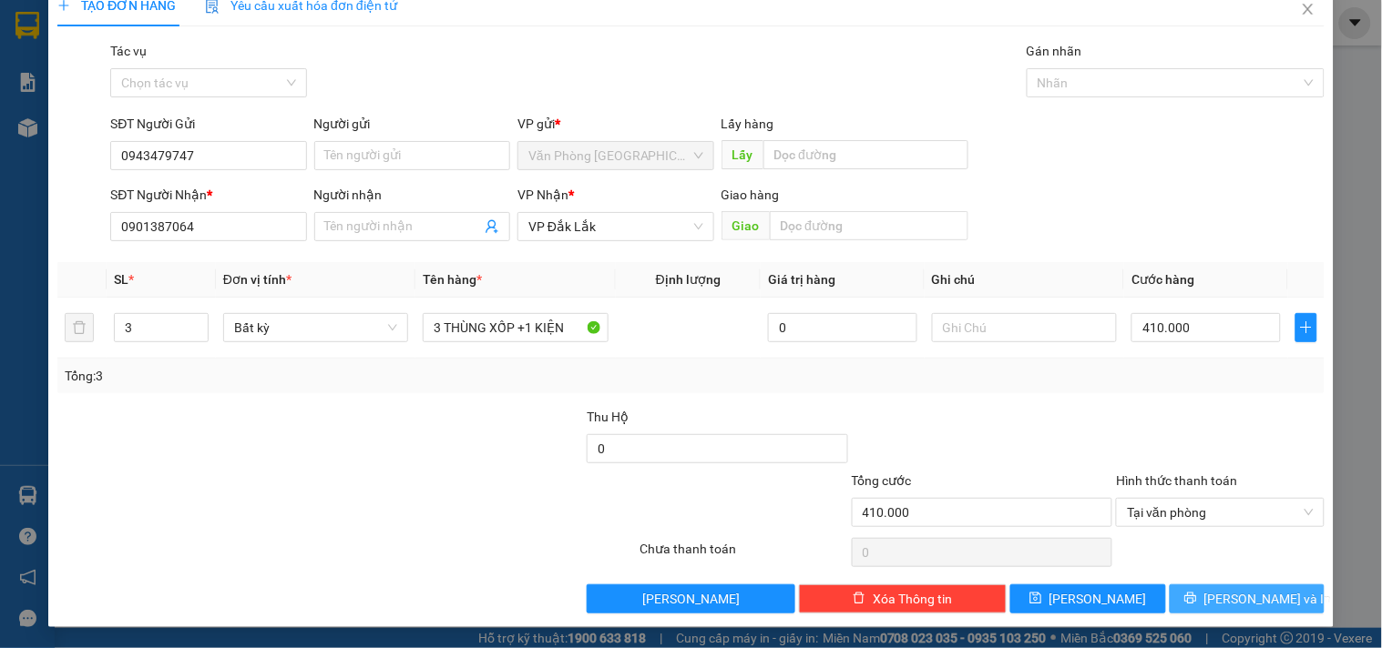
click at [1196, 597] on icon "printer" at bounding box center [1190, 599] width 12 height 12
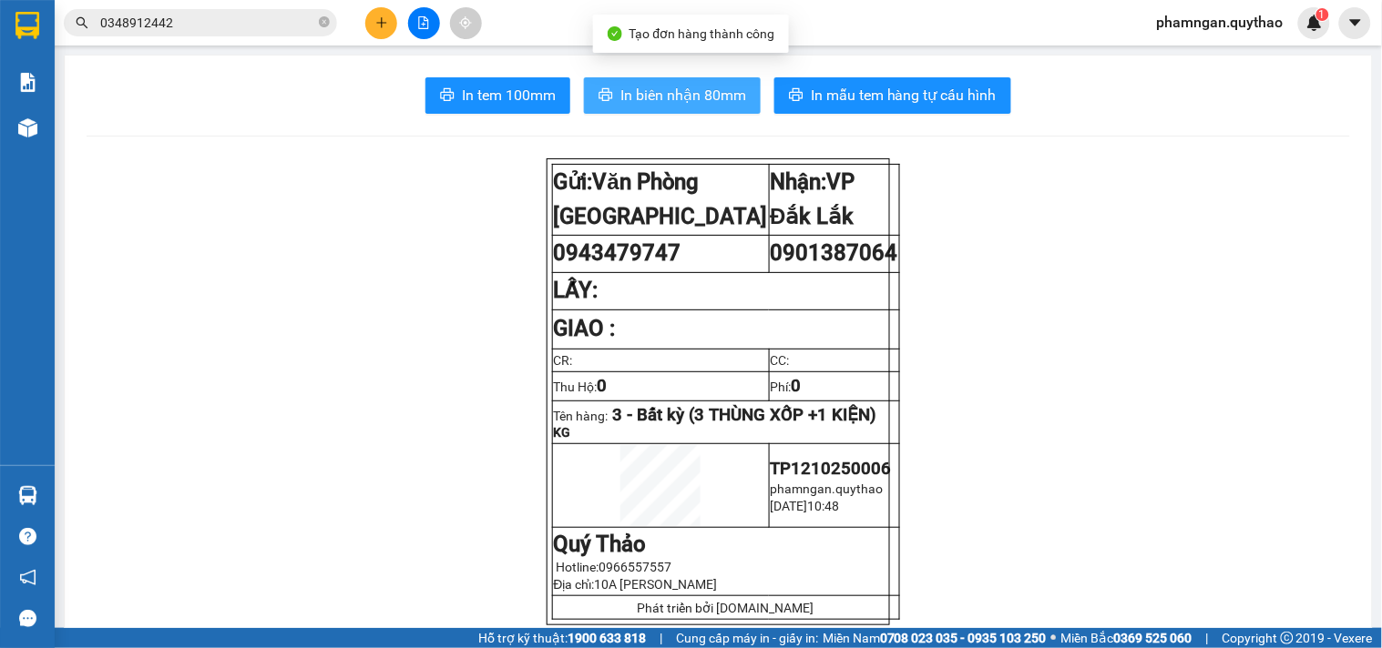
click at [705, 87] on span "In biên nhận 80mm" at bounding box center [683, 95] width 126 height 23
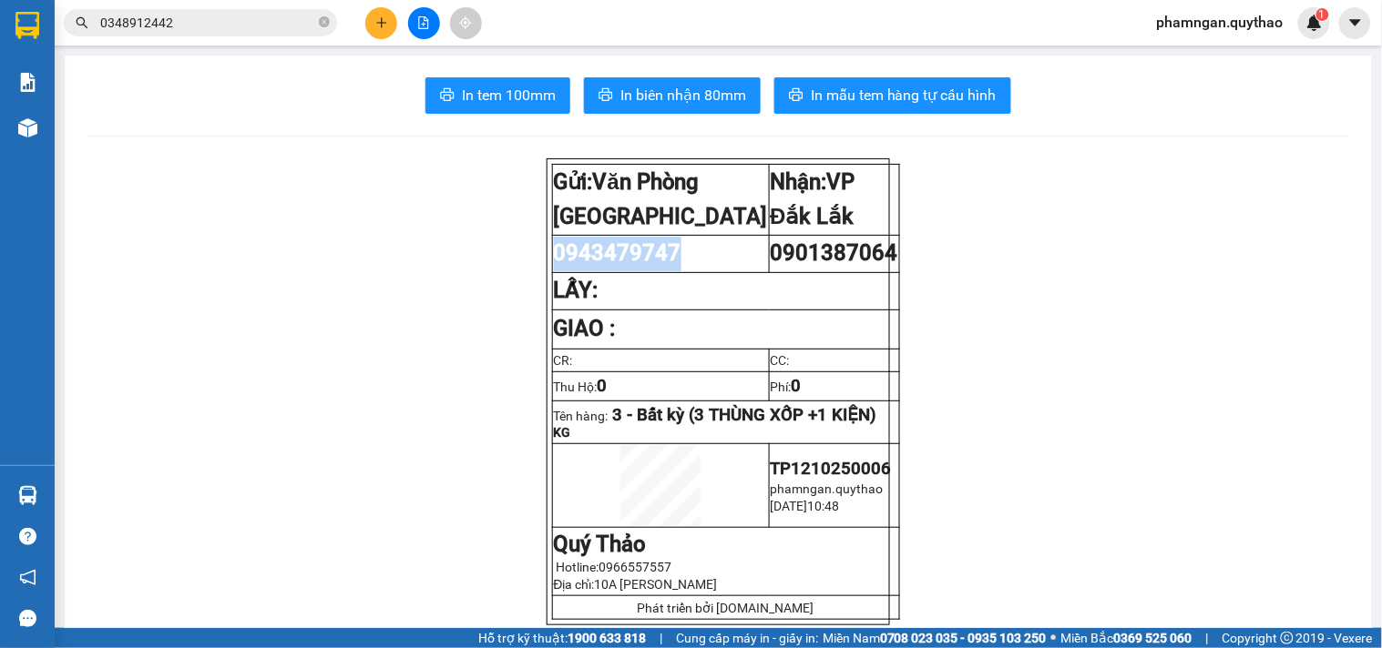
copy span "0943479747"
drag, startPoint x: 689, startPoint y: 251, endPoint x: 545, endPoint y: 260, distance: 145.1
click at [552, 260] on td "0943479747" at bounding box center [660, 254] width 217 height 37
click at [390, 26] on button at bounding box center [381, 23] width 32 height 32
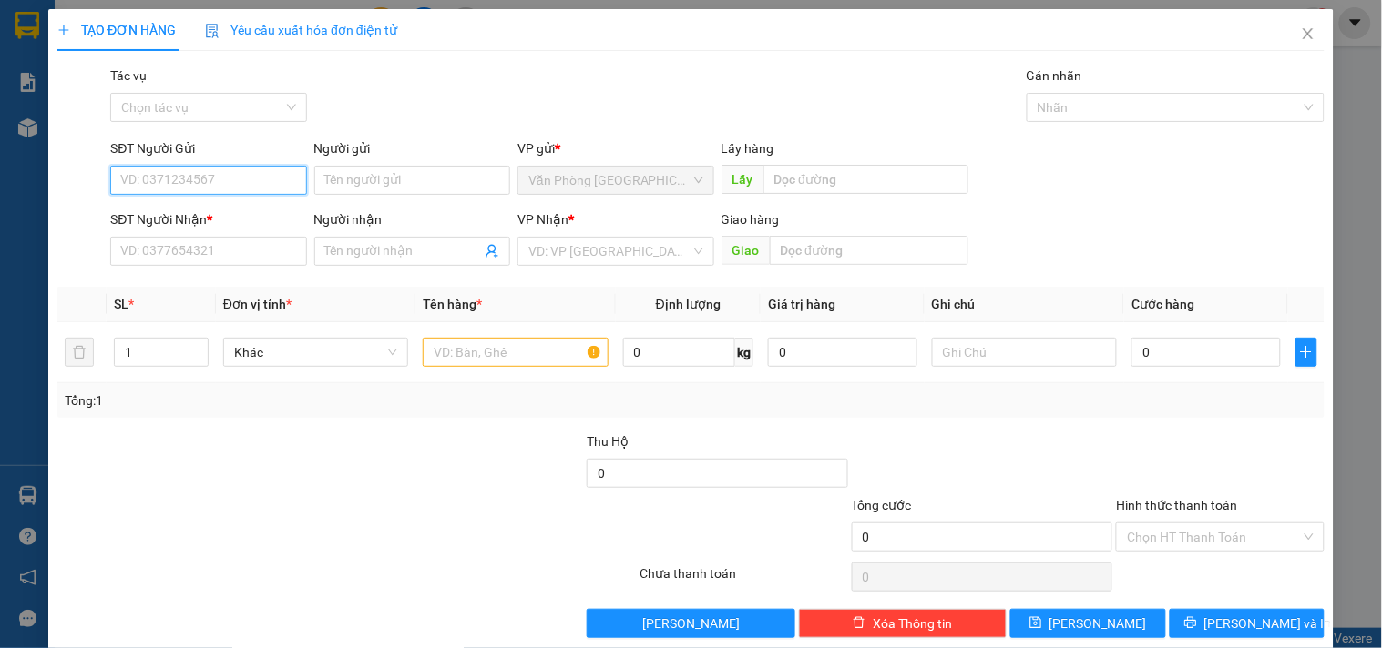
click at [278, 182] on input "SĐT Người Gửi" at bounding box center [208, 180] width 196 height 29
paste input "0943479747"
type input "0943479747"
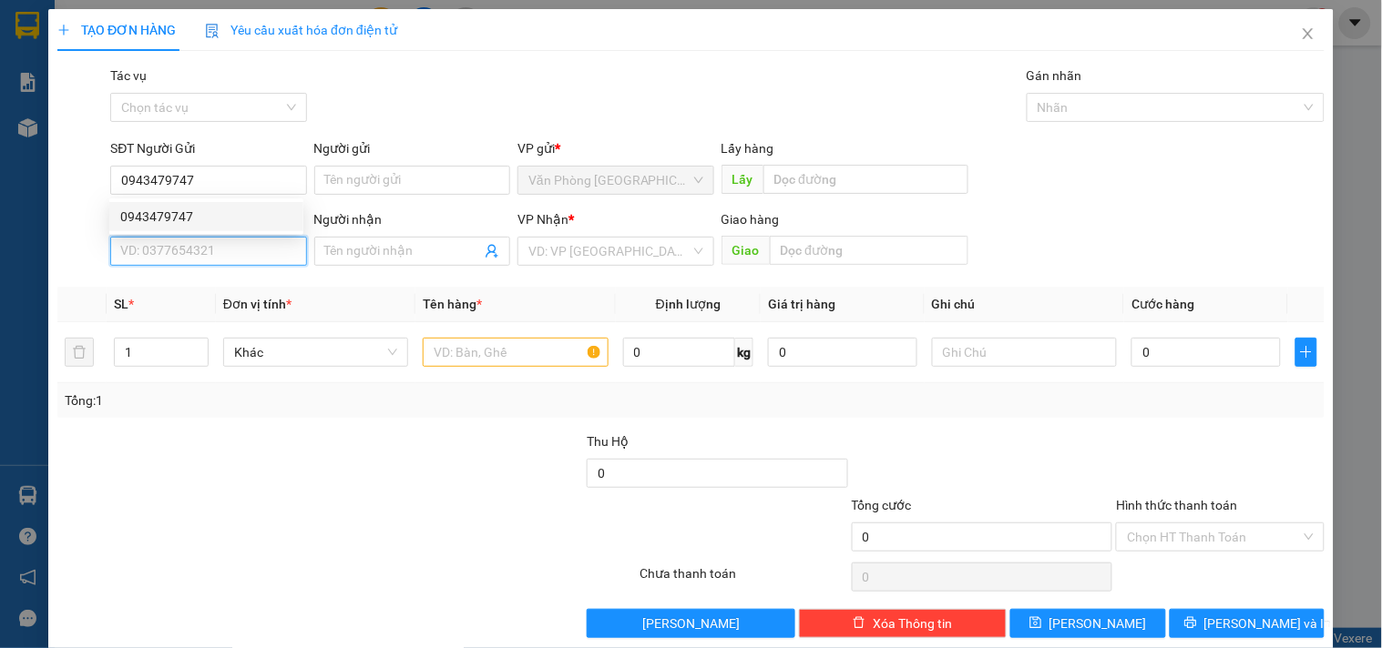
click at [211, 247] on input "SĐT Người Nhận *" at bounding box center [208, 251] width 196 height 29
type input "0908339987"
click at [618, 235] on div "VP Nhận *" at bounding box center [615, 222] width 196 height 27
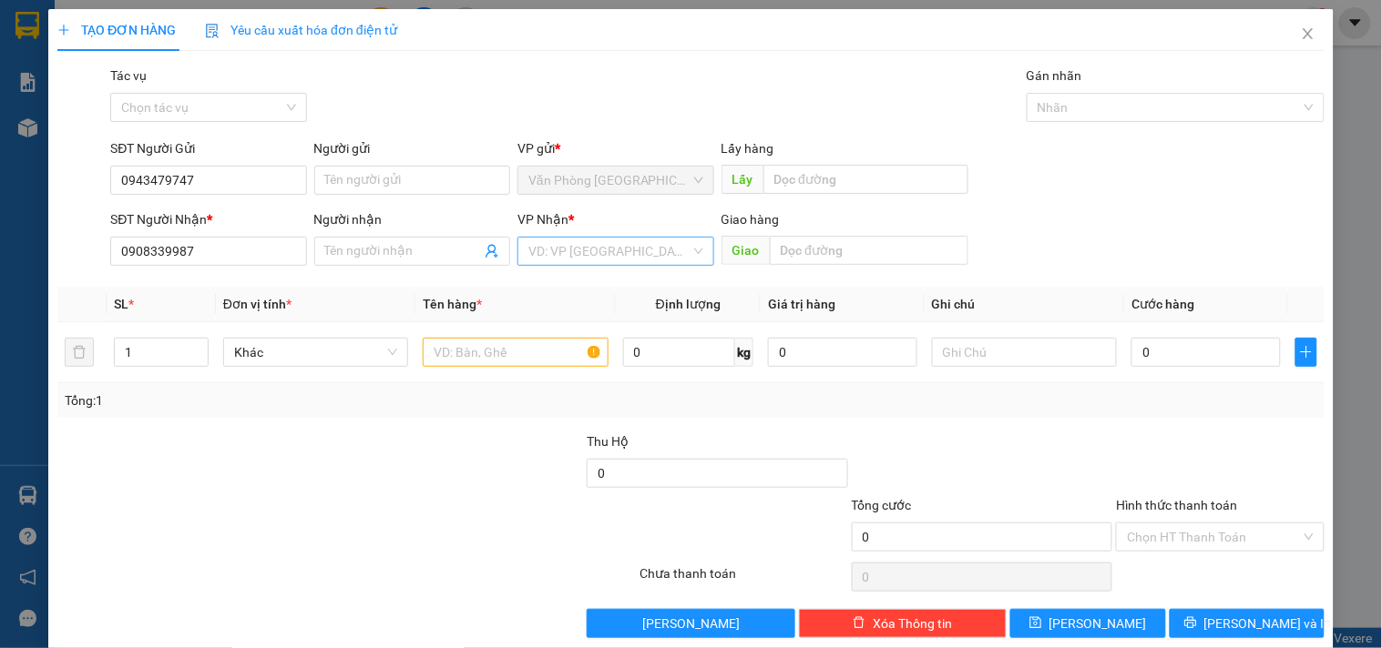
click at [680, 238] on div "VD: VP [GEOGRAPHIC_DATA]" at bounding box center [615, 251] width 196 height 29
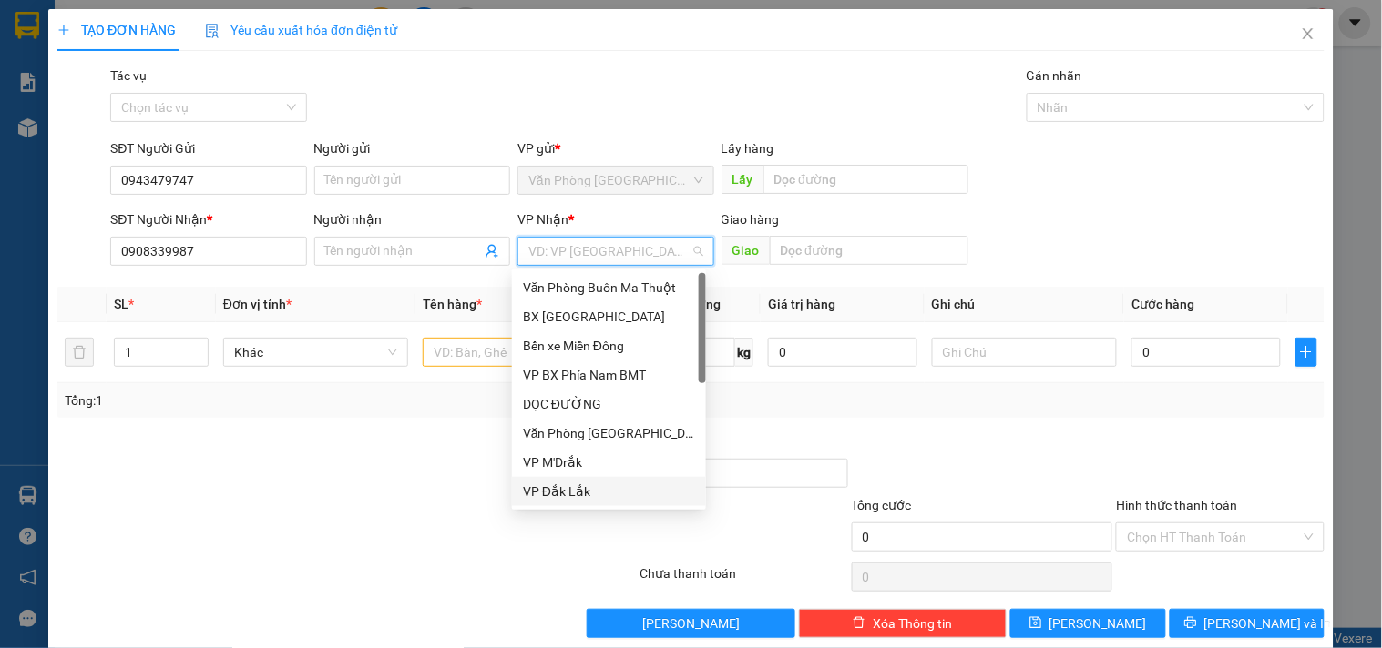
click at [576, 494] on div "VP Đắk Lắk" at bounding box center [609, 492] width 172 height 20
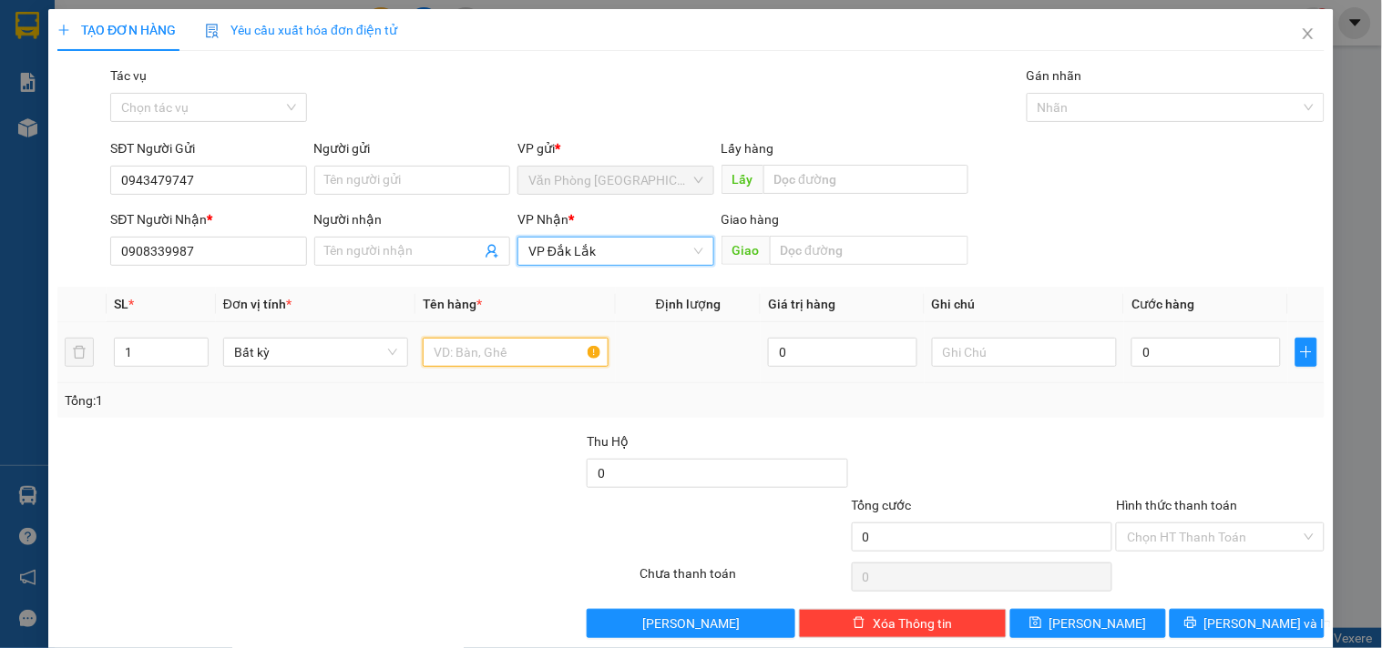
click at [516, 361] on input "text" at bounding box center [515, 352] width 185 height 29
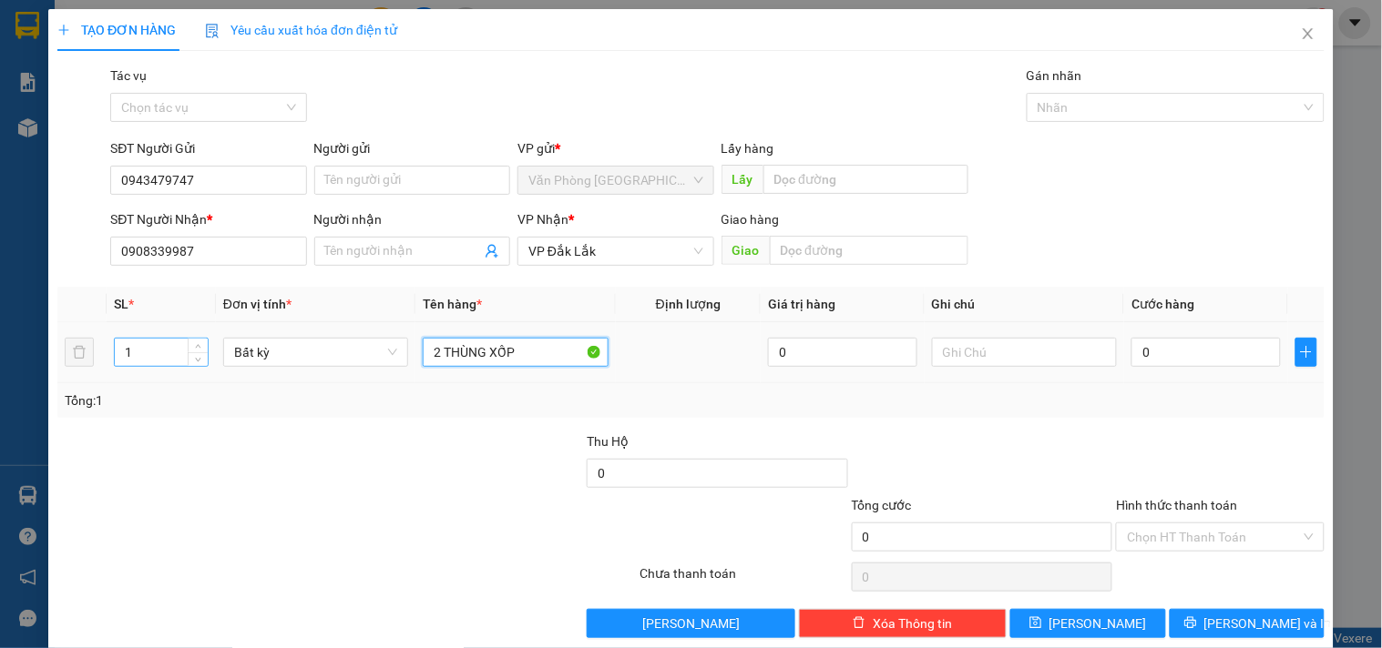
type input "2 THÙNG XỐP"
click at [150, 353] on input "1" at bounding box center [161, 352] width 93 height 27
click at [168, 350] on input "1" at bounding box center [161, 352] width 93 height 27
type input "2"
click at [1195, 349] on input "0" at bounding box center [1205, 352] width 149 height 29
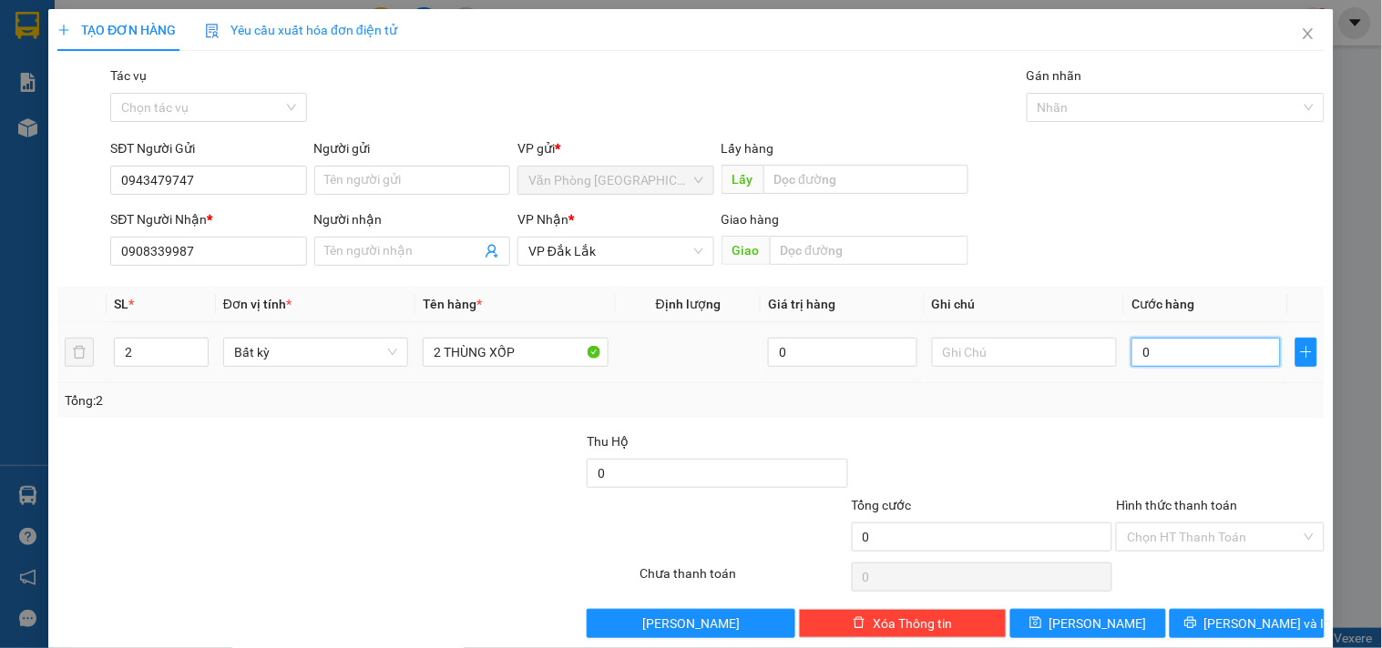
type input "2"
type input "20"
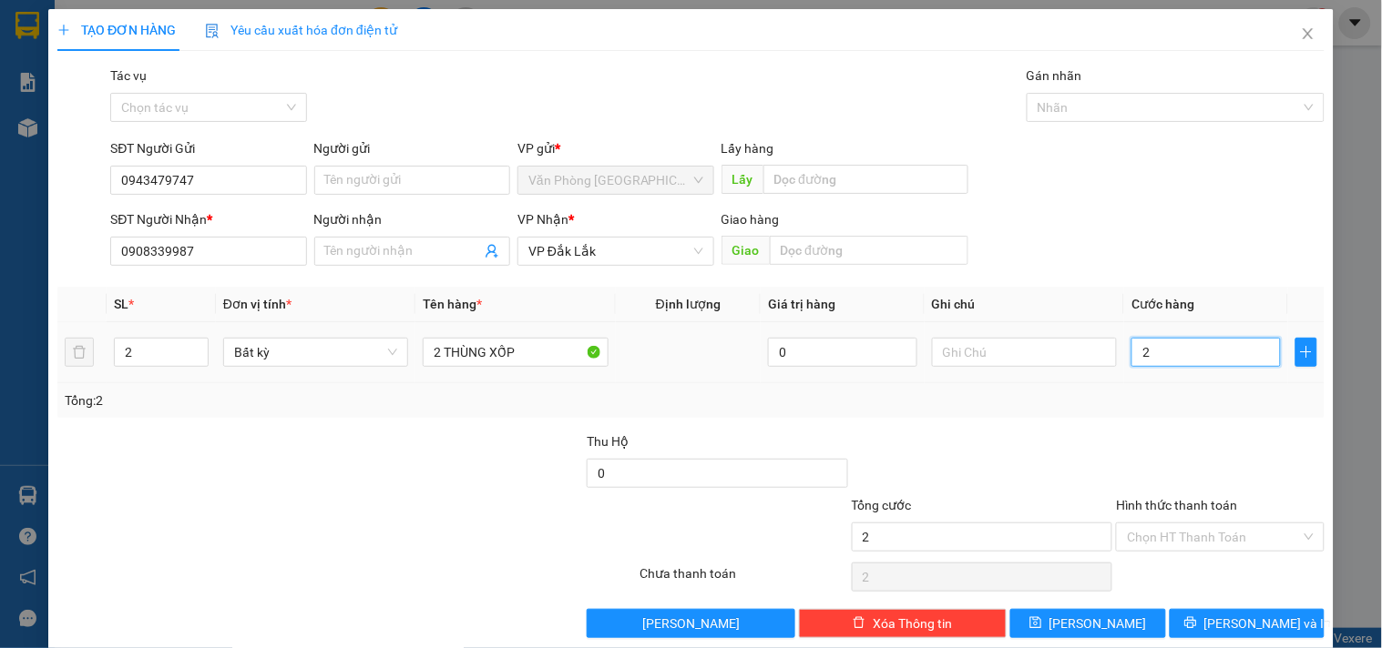
type input "20"
type input "200"
type input "2.000"
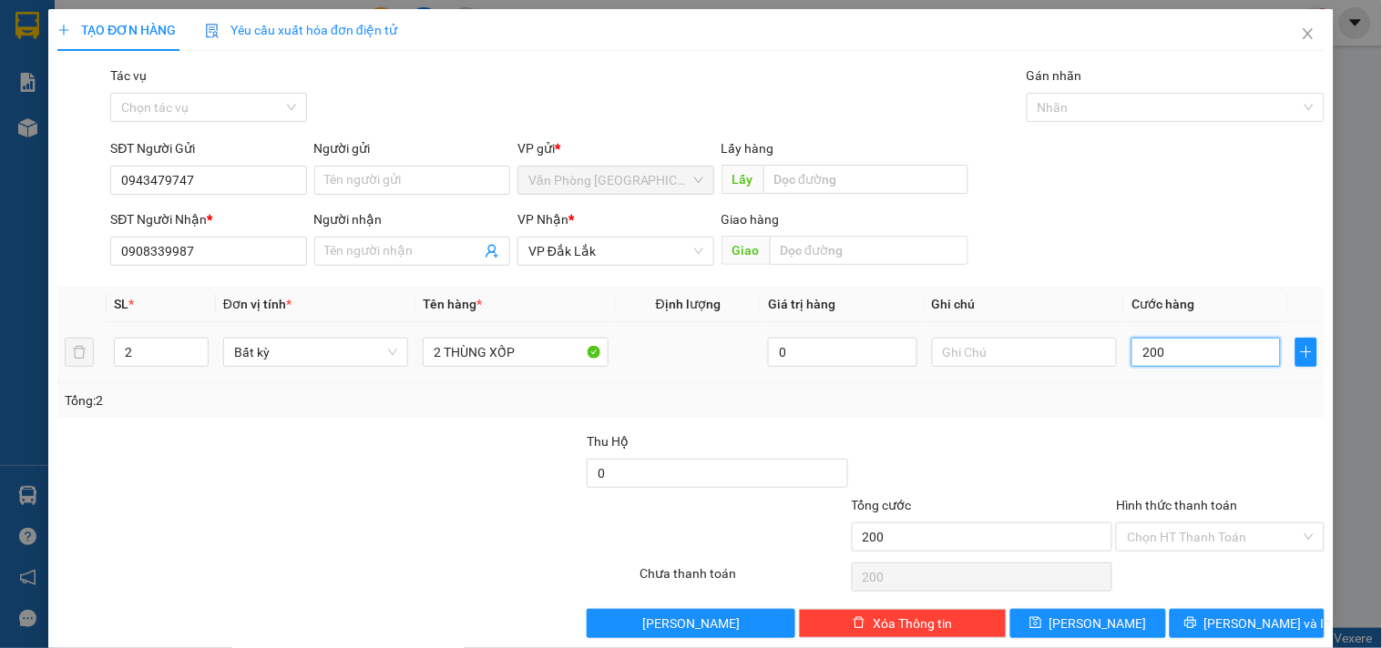
type input "2.000"
type input "20.000"
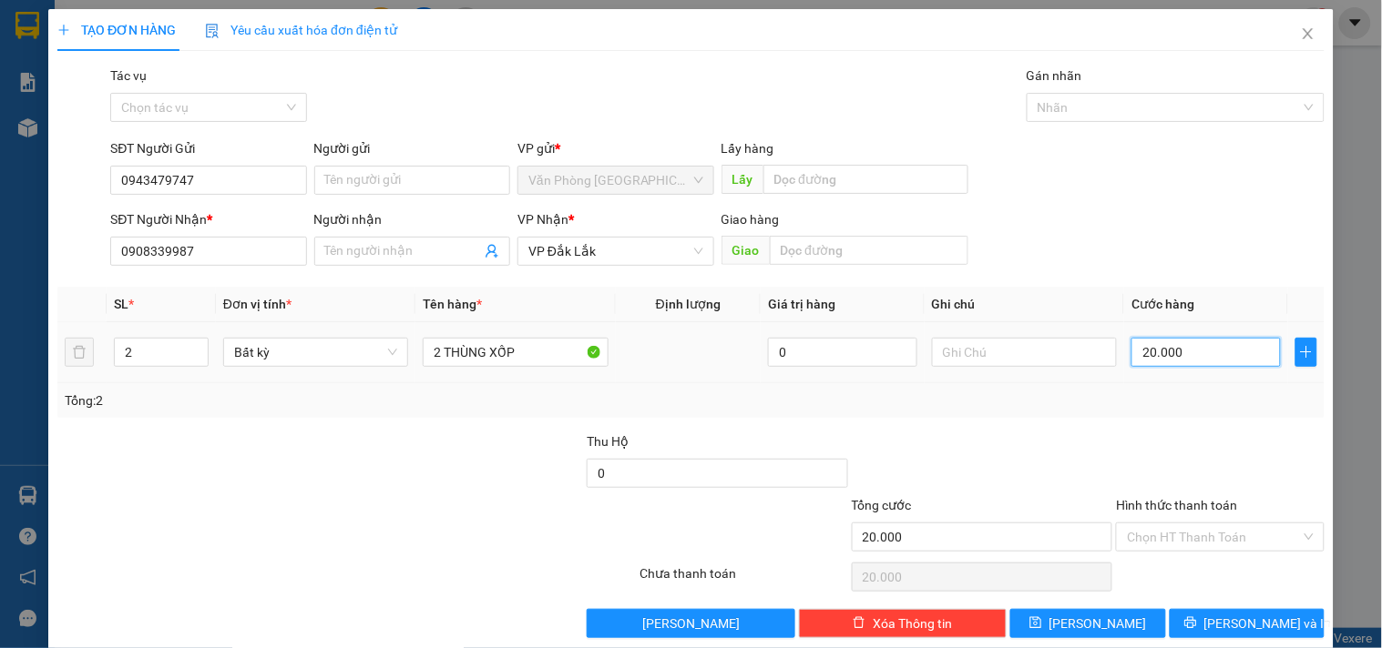
type input "200.000"
click at [1197, 537] on input "Hình thức thanh toán" at bounding box center [1213, 537] width 173 height 27
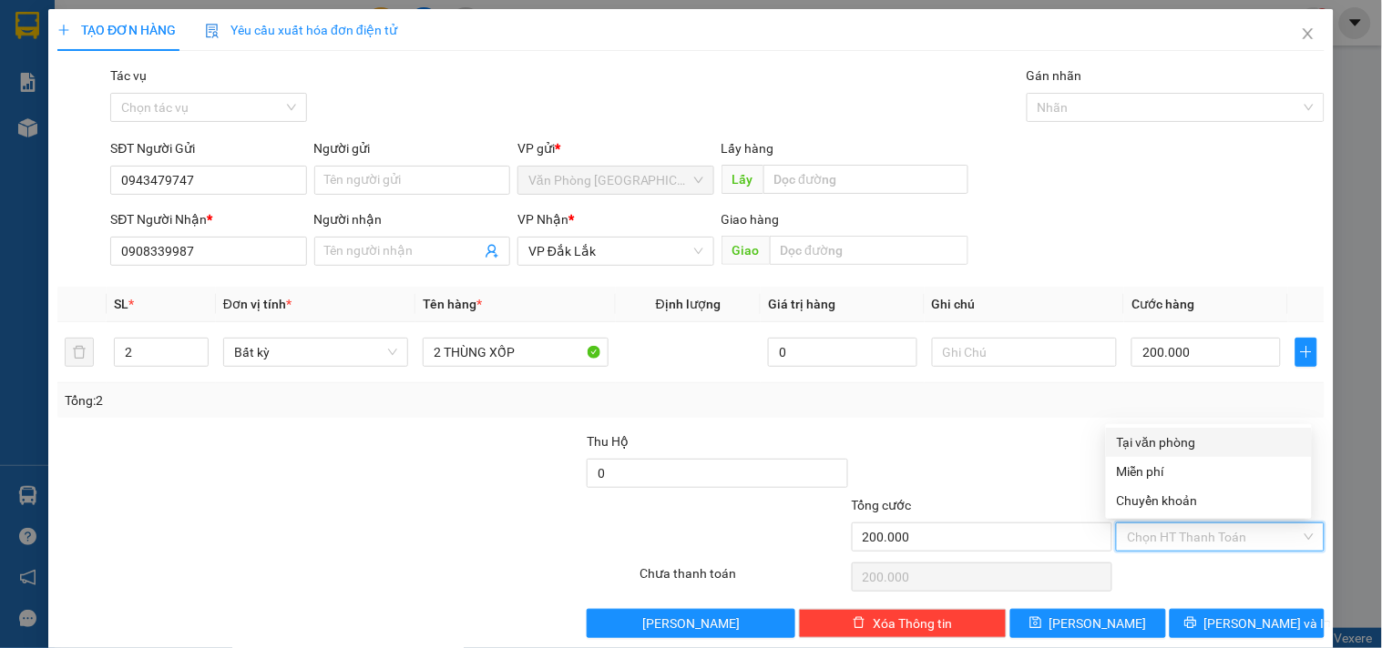
click at [1175, 433] on div "Tại văn phòng" at bounding box center [1209, 443] width 184 height 20
type input "0"
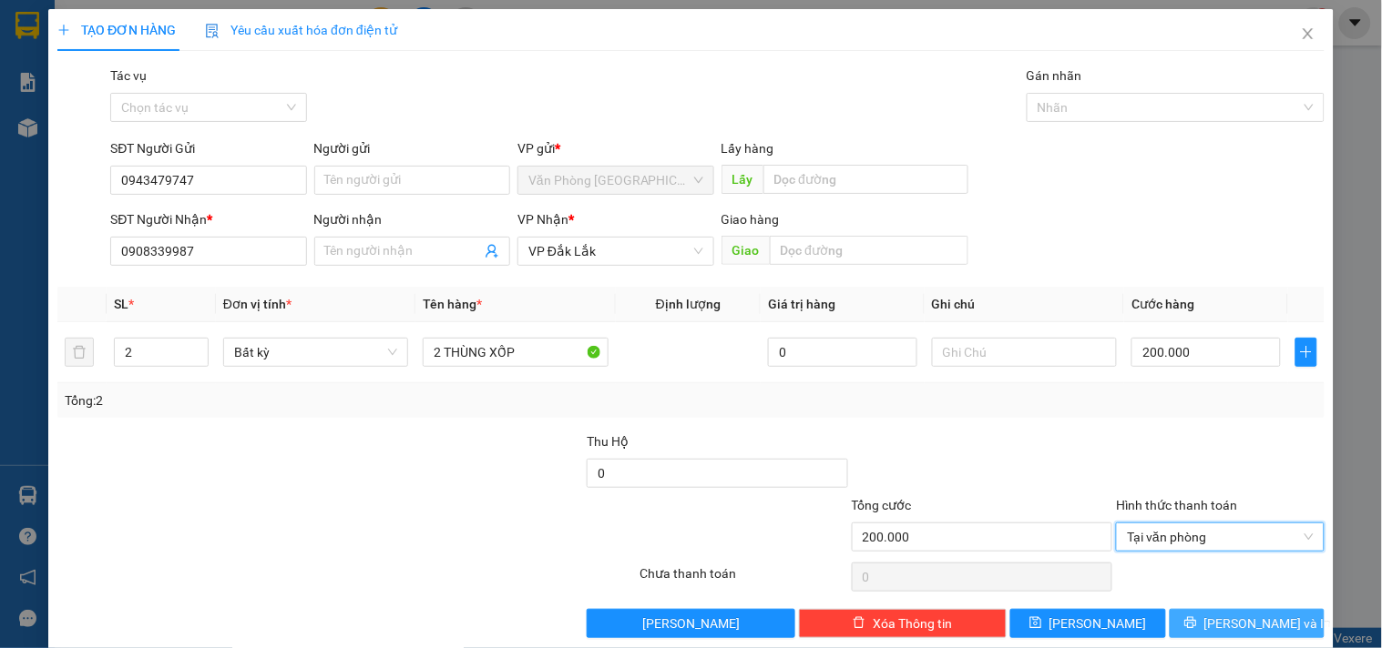
click at [1233, 619] on span "[PERSON_NAME] và In" at bounding box center [1268, 624] width 128 height 20
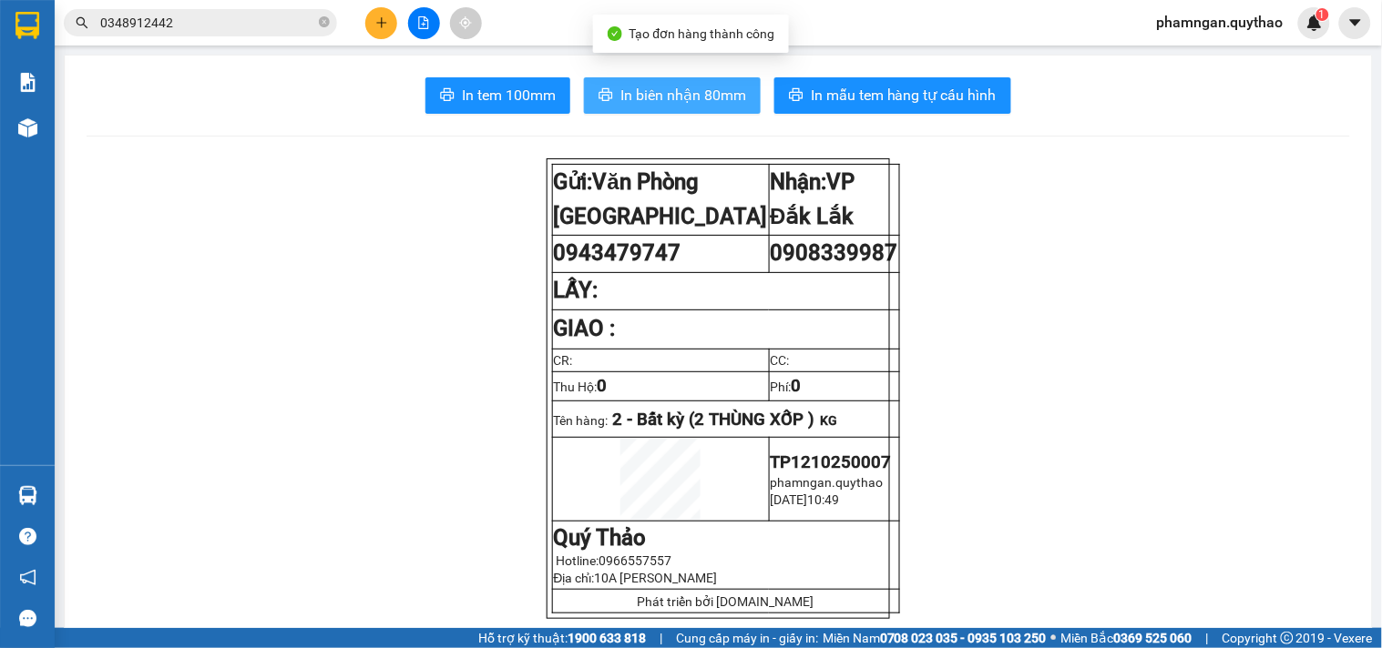
click at [666, 86] on span "In biên nhận 80mm" at bounding box center [683, 95] width 126 height 23
